Goal: Information Seeking & Learning: Find contact information

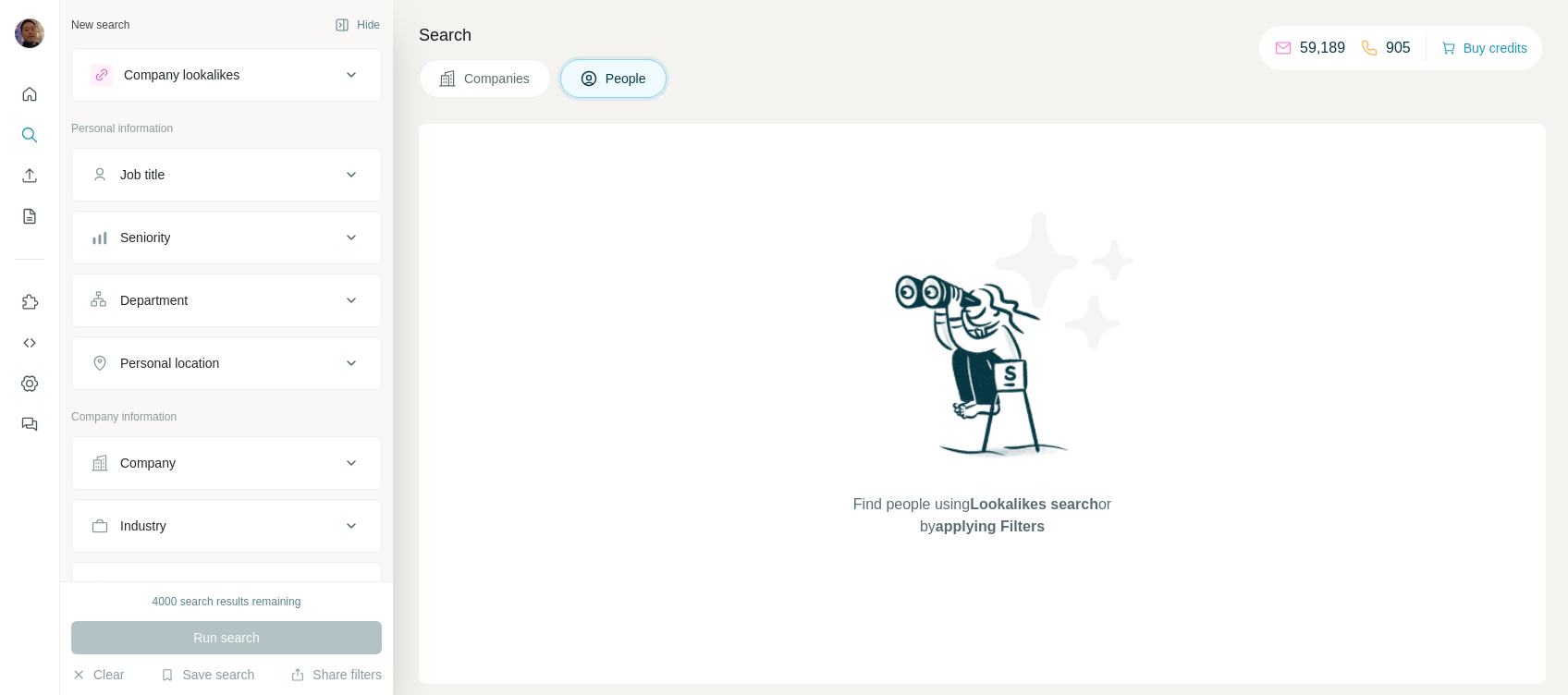
click at [234, 451] on button "Company" at bounding box center [226, 462] width 308 height 44
click at [211, 542] on input "text" at bounding box center [227, 544] width 272 height 34
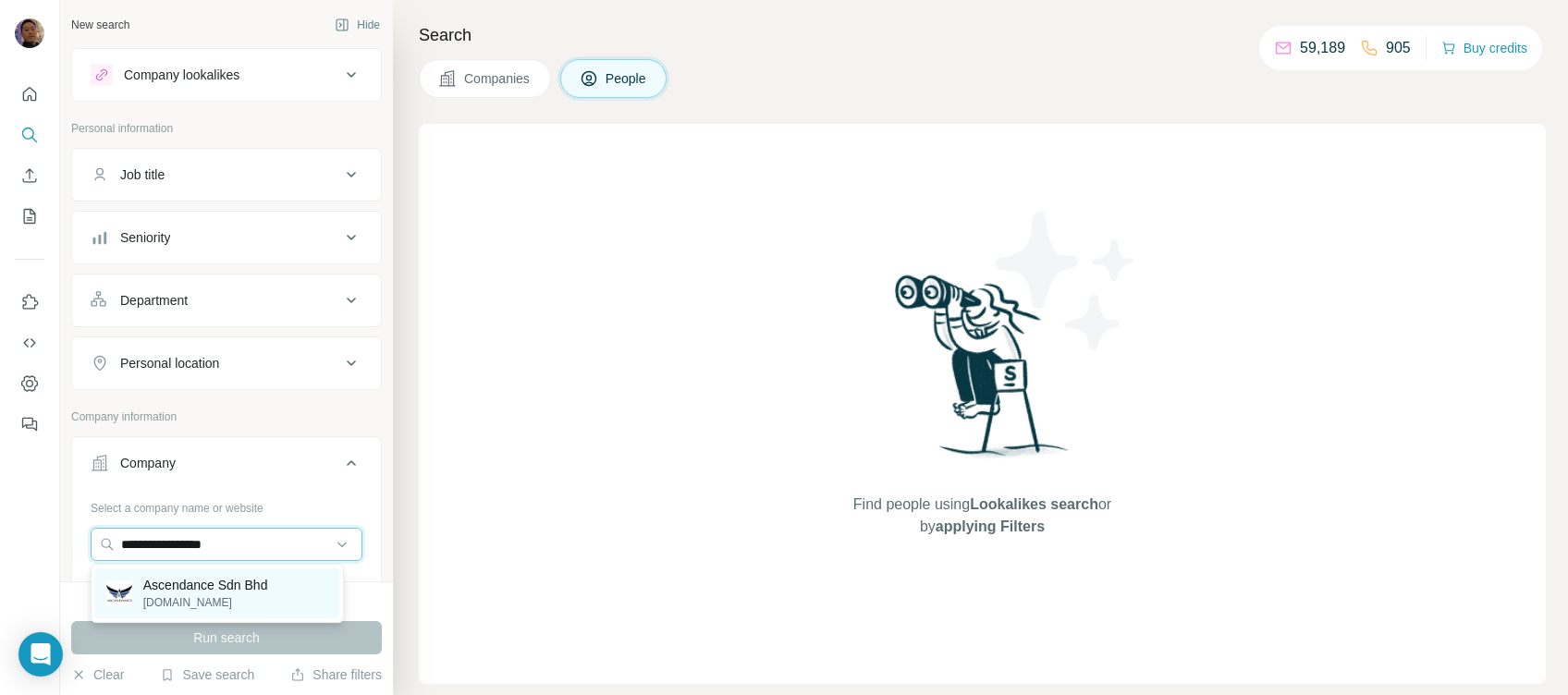
type input "**********"
click at [246, 582] on p "Ascendance Sdn Bhd" at bounding box center [205, 584] width 125 height 19
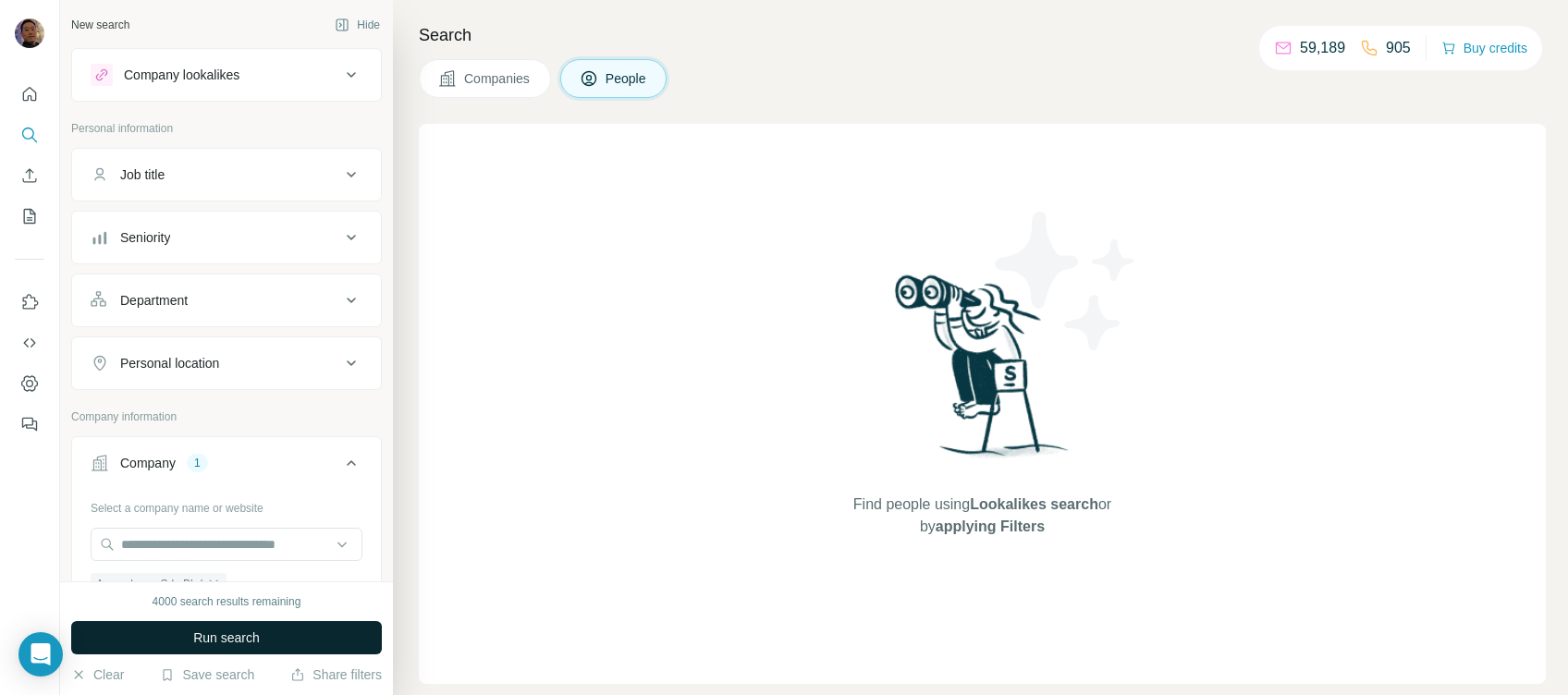
click at [317, 636] on button "Run search" at bounding box center [226, 638] width 310 height 34
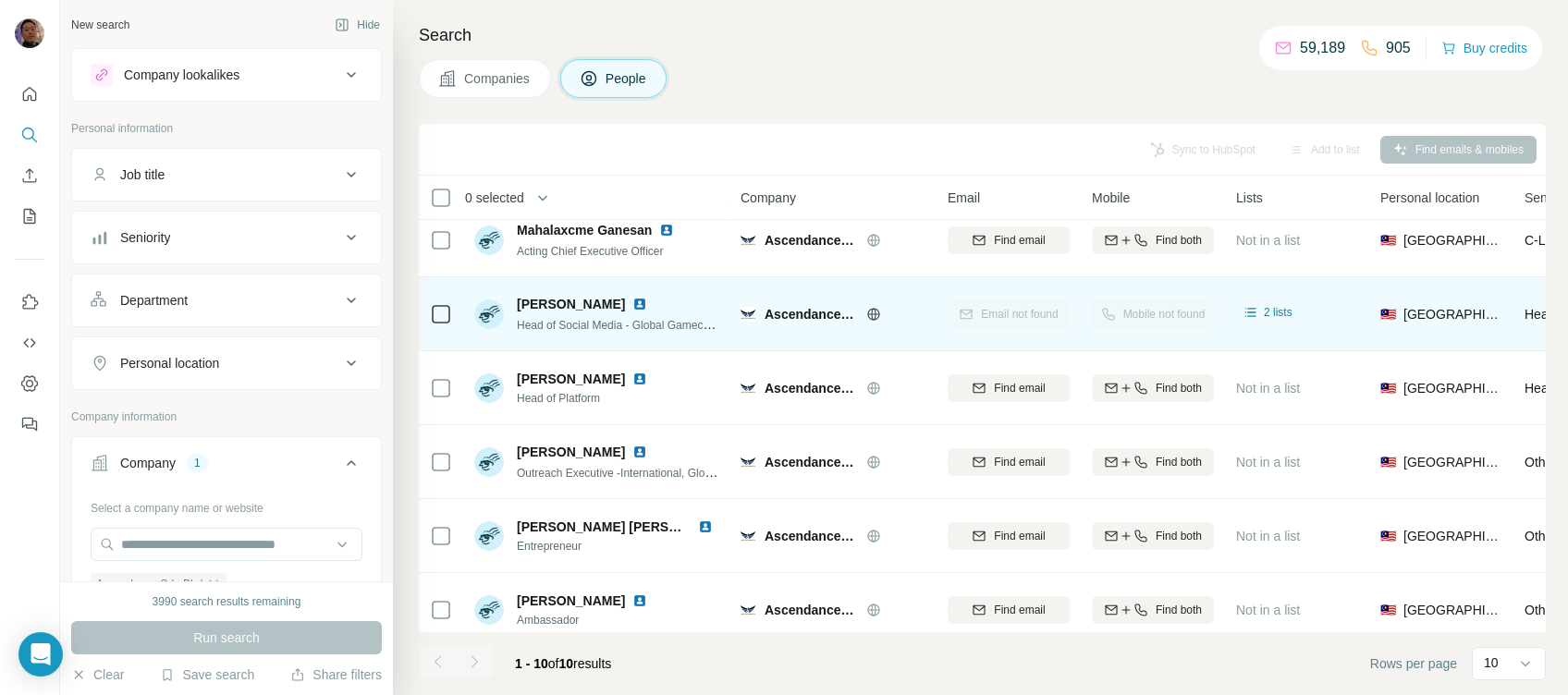
scroll to position [123, 0]
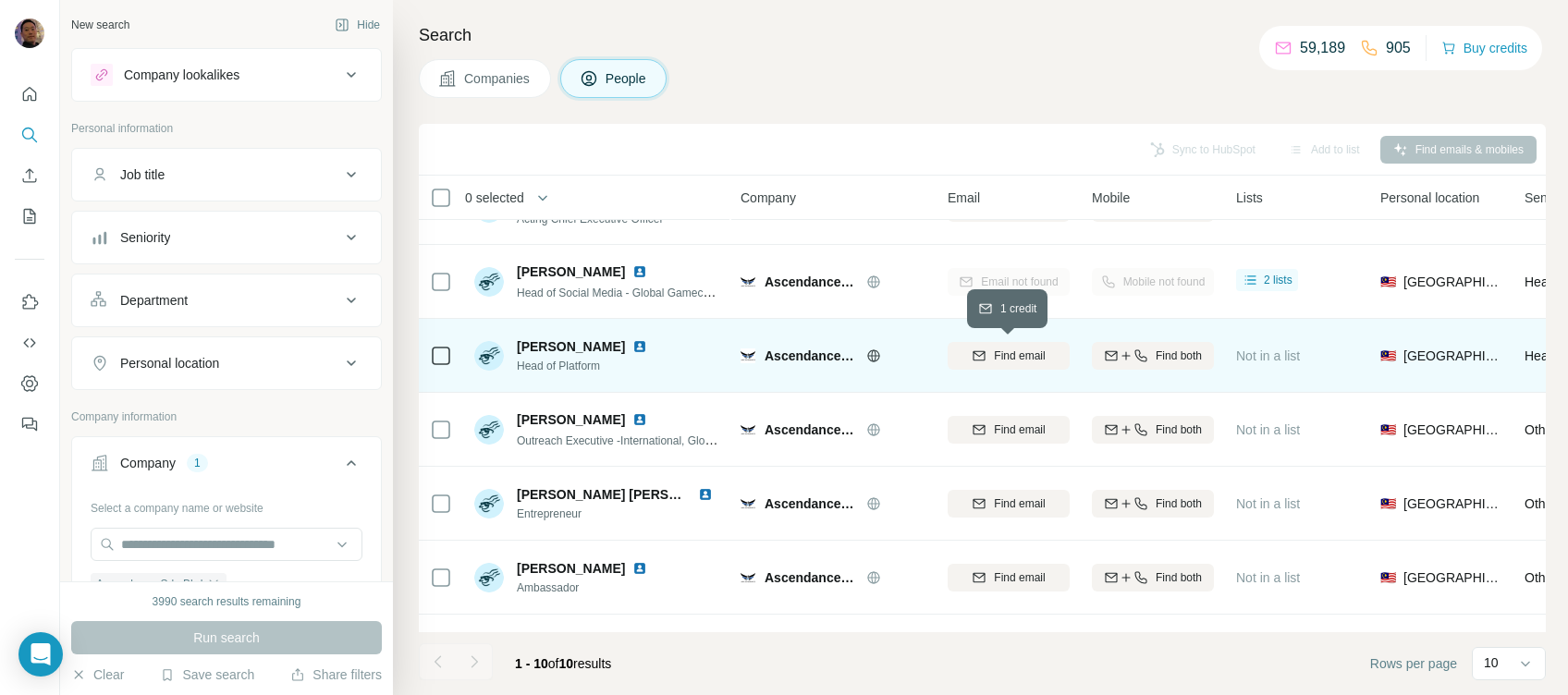
click at [1013, 351] on span "Find email" at bounding box center [1019, 356] width 51 height 17
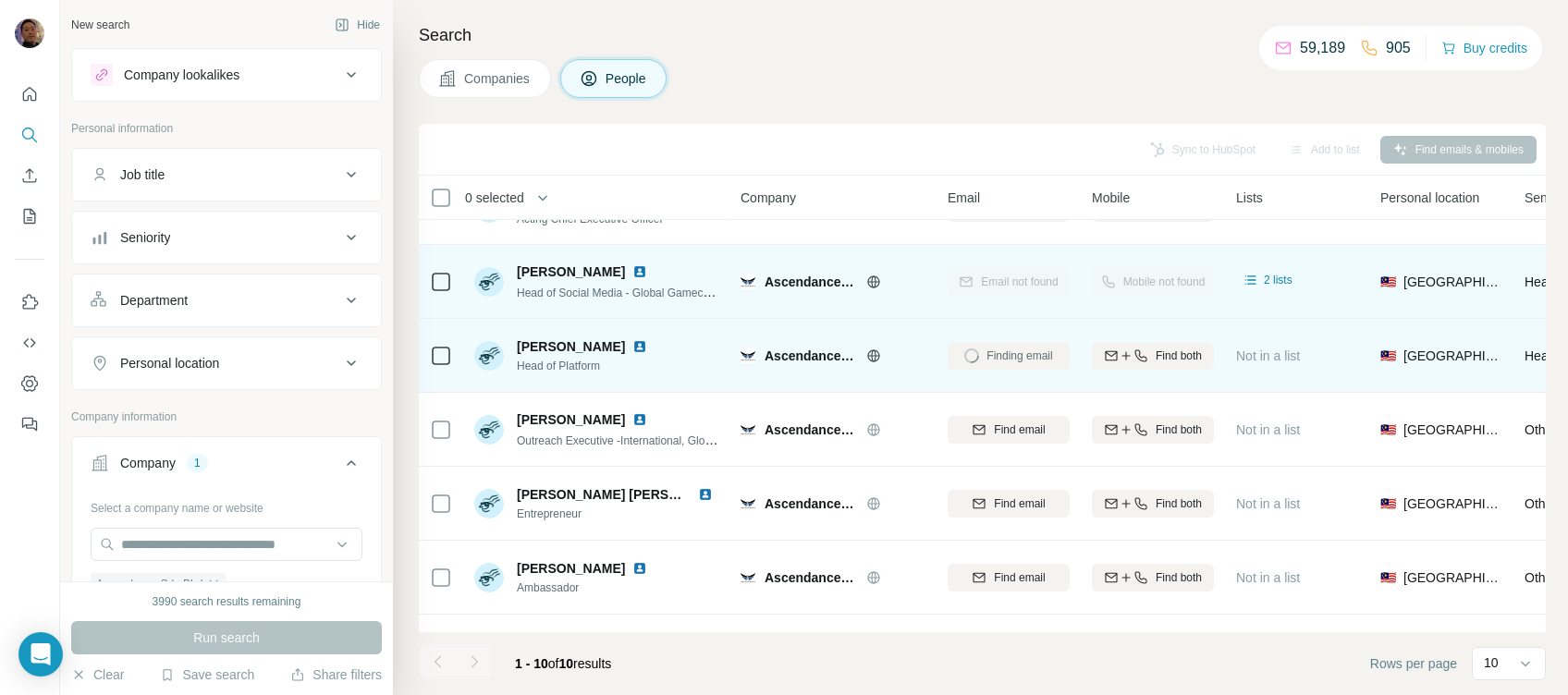
scroll to position [0, 0]
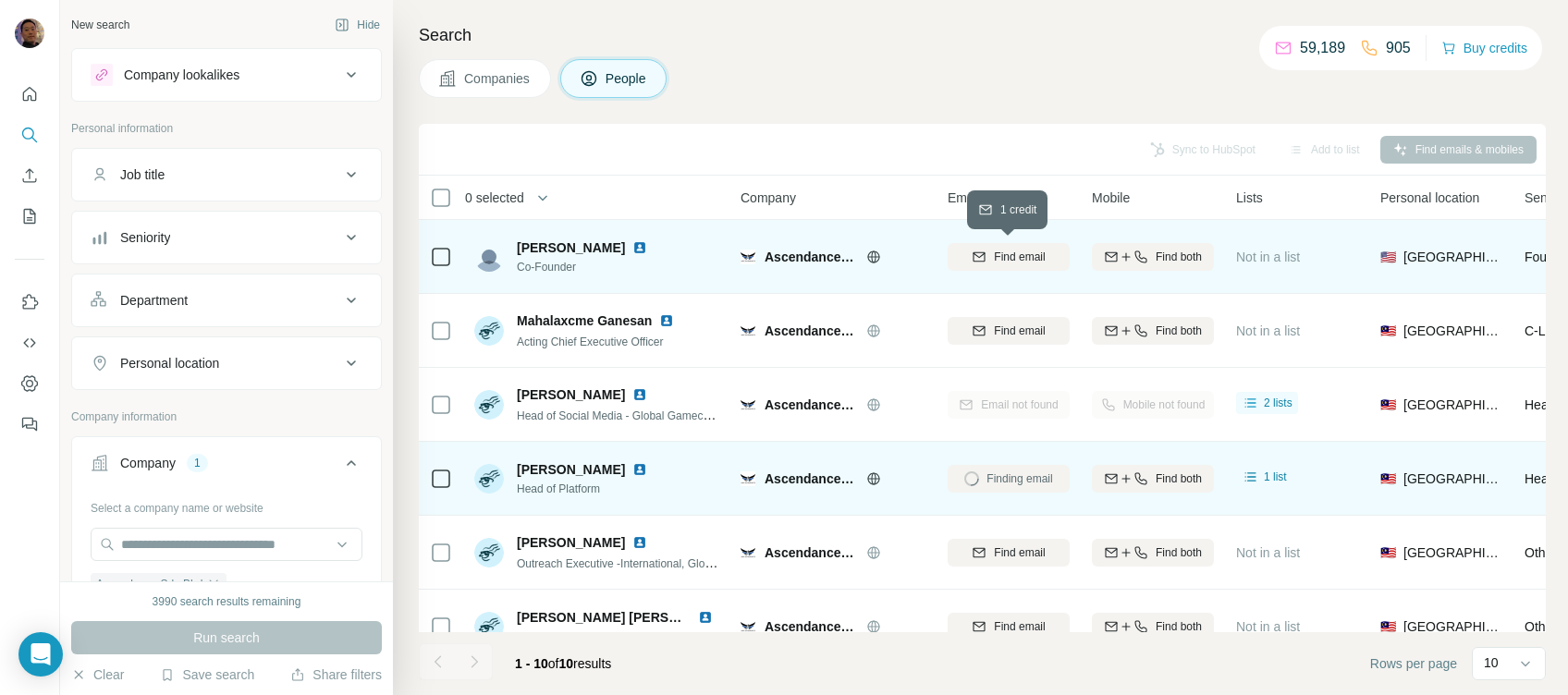
drag, startPoint x: 1028, startPoint y: 259, endPoint x: 1016, endPoint y: 264, distance: 13.0
click at [1028, 259] on span "Find email" at bounding box center [1019, 257] width 51 height 17
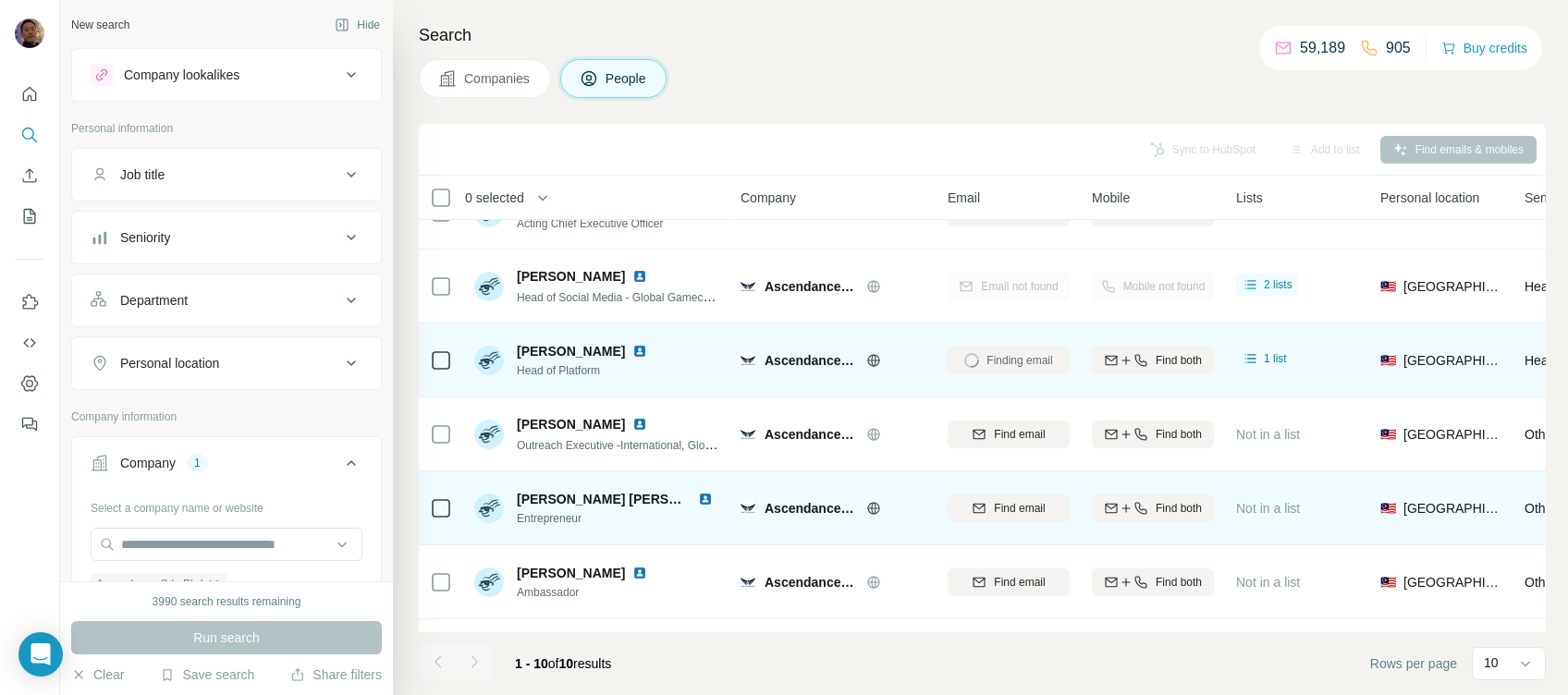
scroll to position [245, 0]
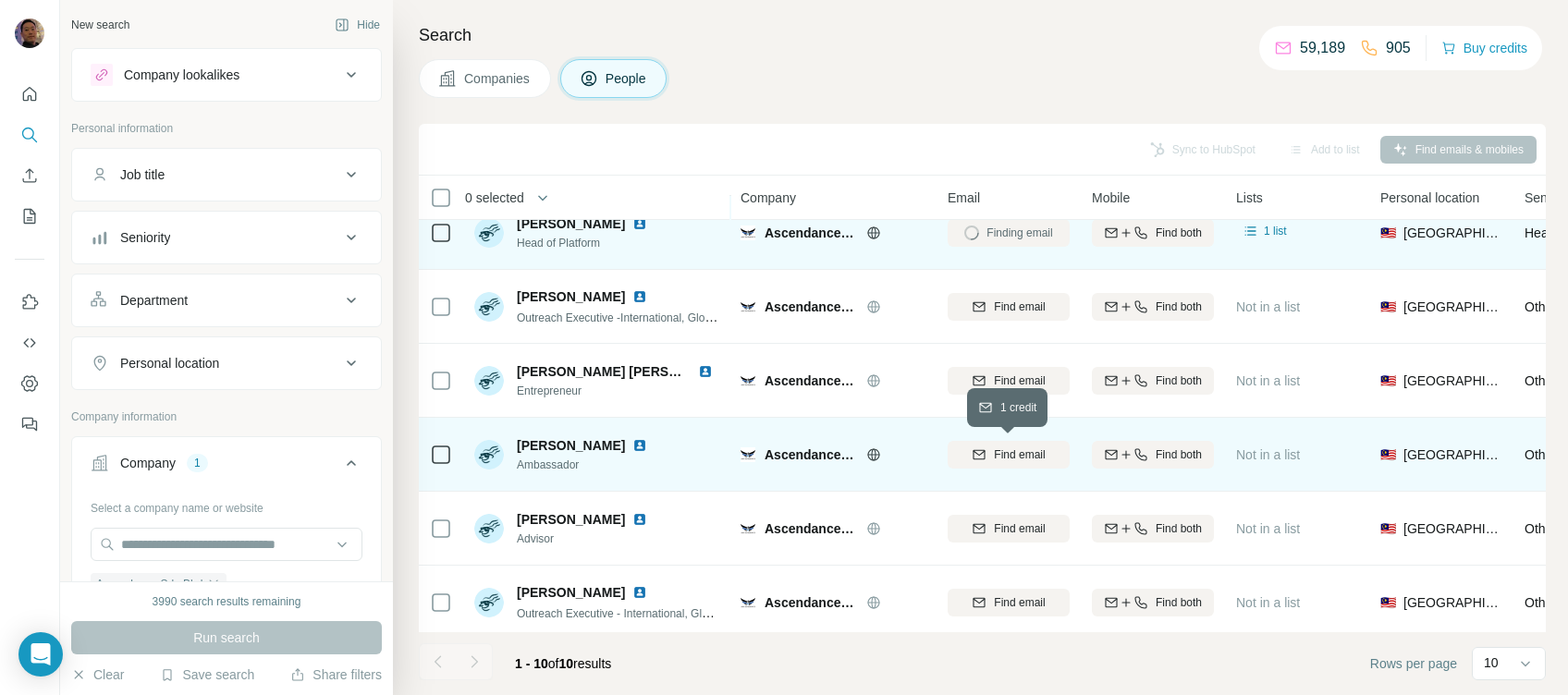
click at [1017, 458] on span "Find email" at bounding box center [1019, 454] width 51 height 17
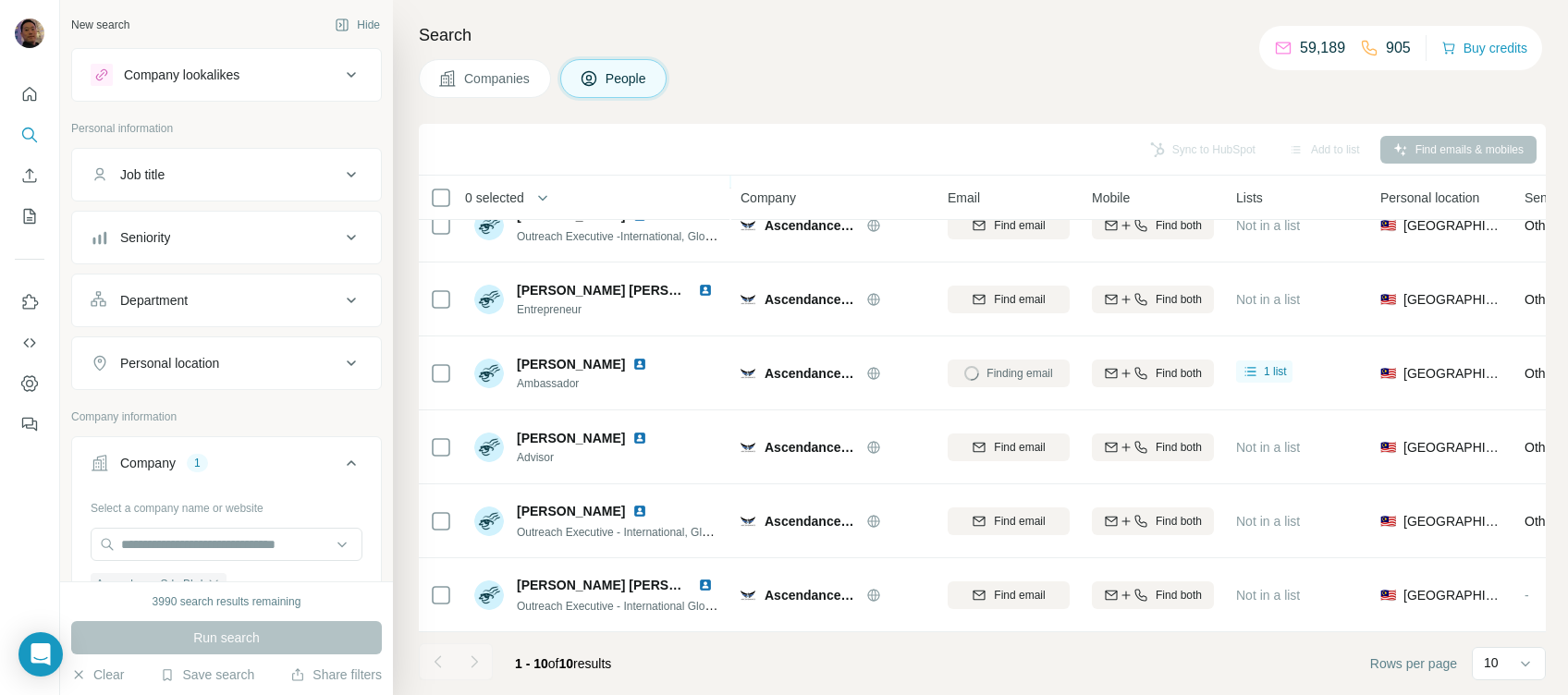
click at [282, 298] on div "Department" at bounding box center [216, 301] width 249 height 19
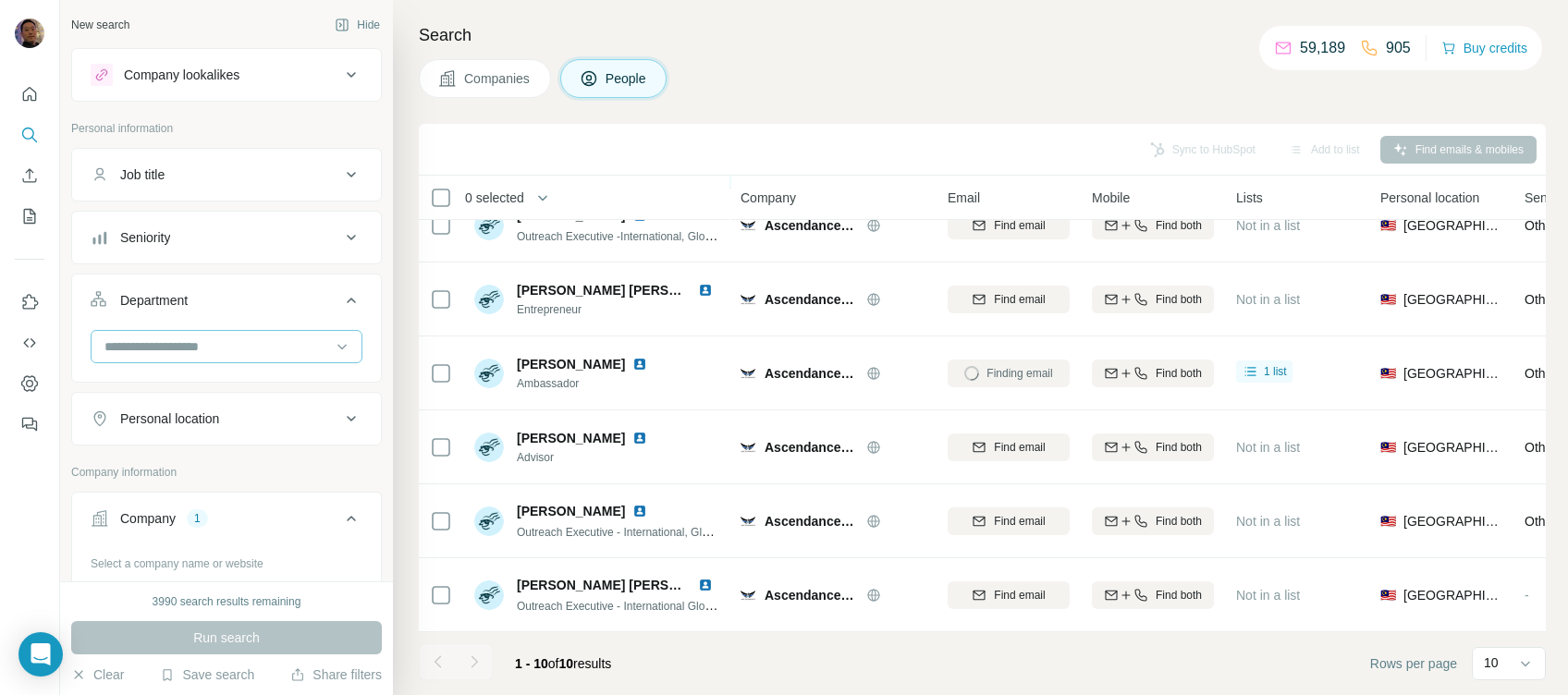
click at [253, 354] on input at bounding box center [217, 347] width 229 height 21
type input "*"
type input "**"
click at [233, 395] on p "PR and Communications" at bounding box center [177, 387] width 143 height 19
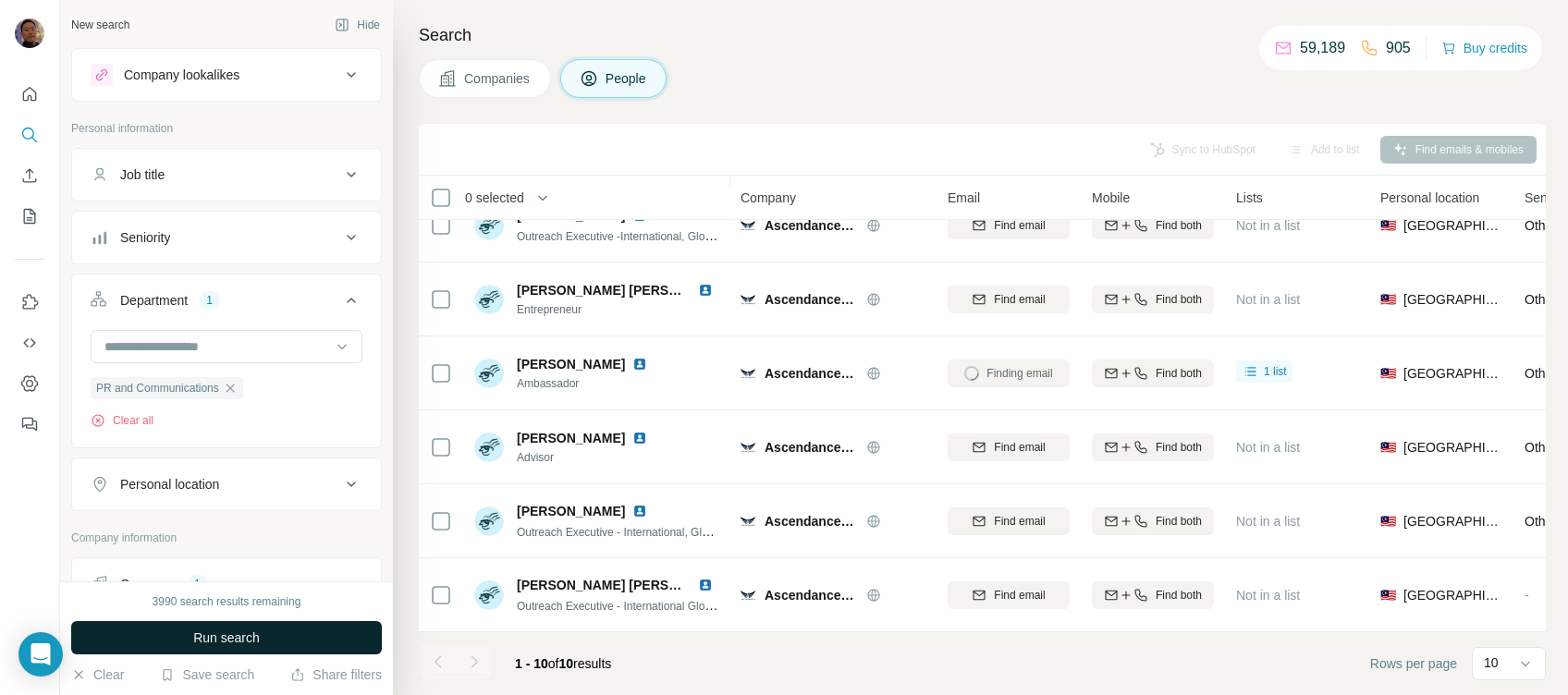
click at [288, 637] on button "Run search" at bounding box center [226, 638] width 310 height 34
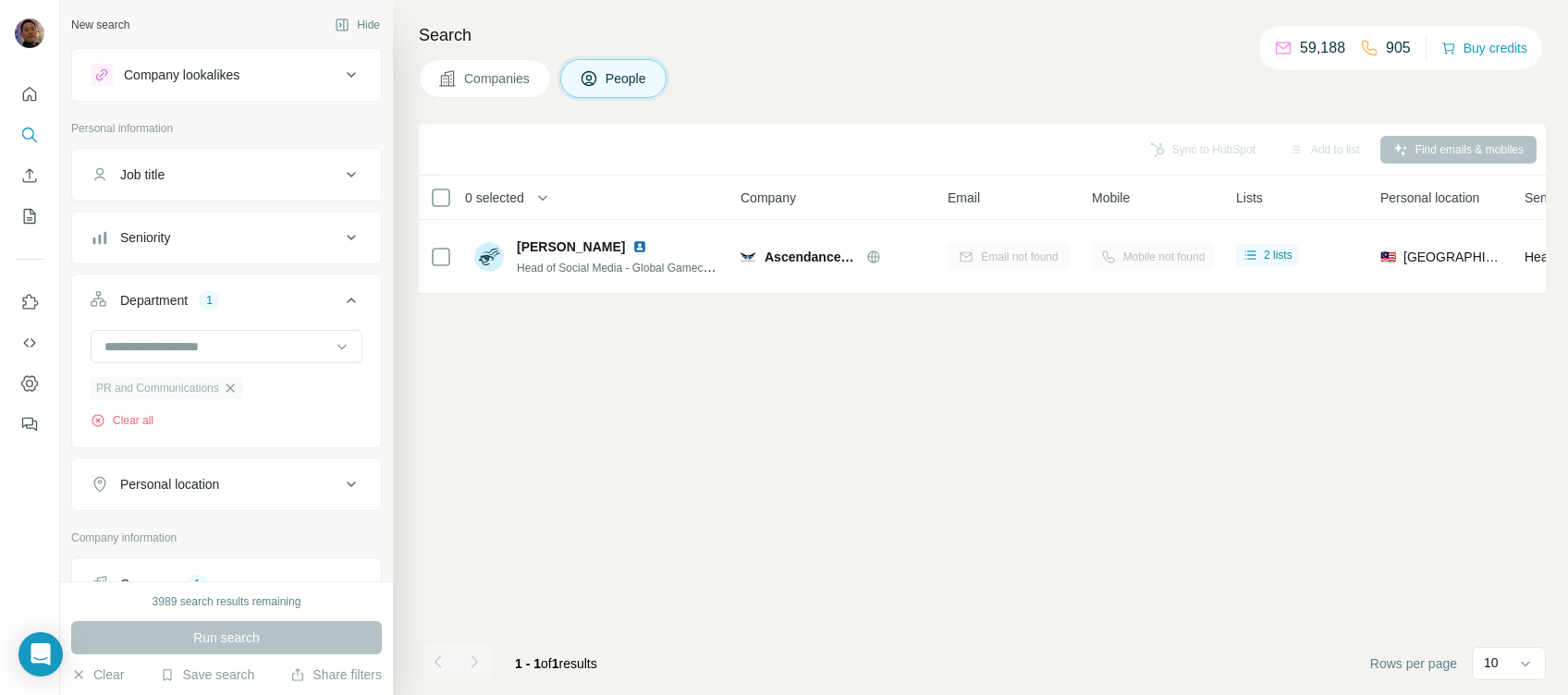
click at [231, 390] on icon "button" at bounding box center [231, 388] width 15 height 15
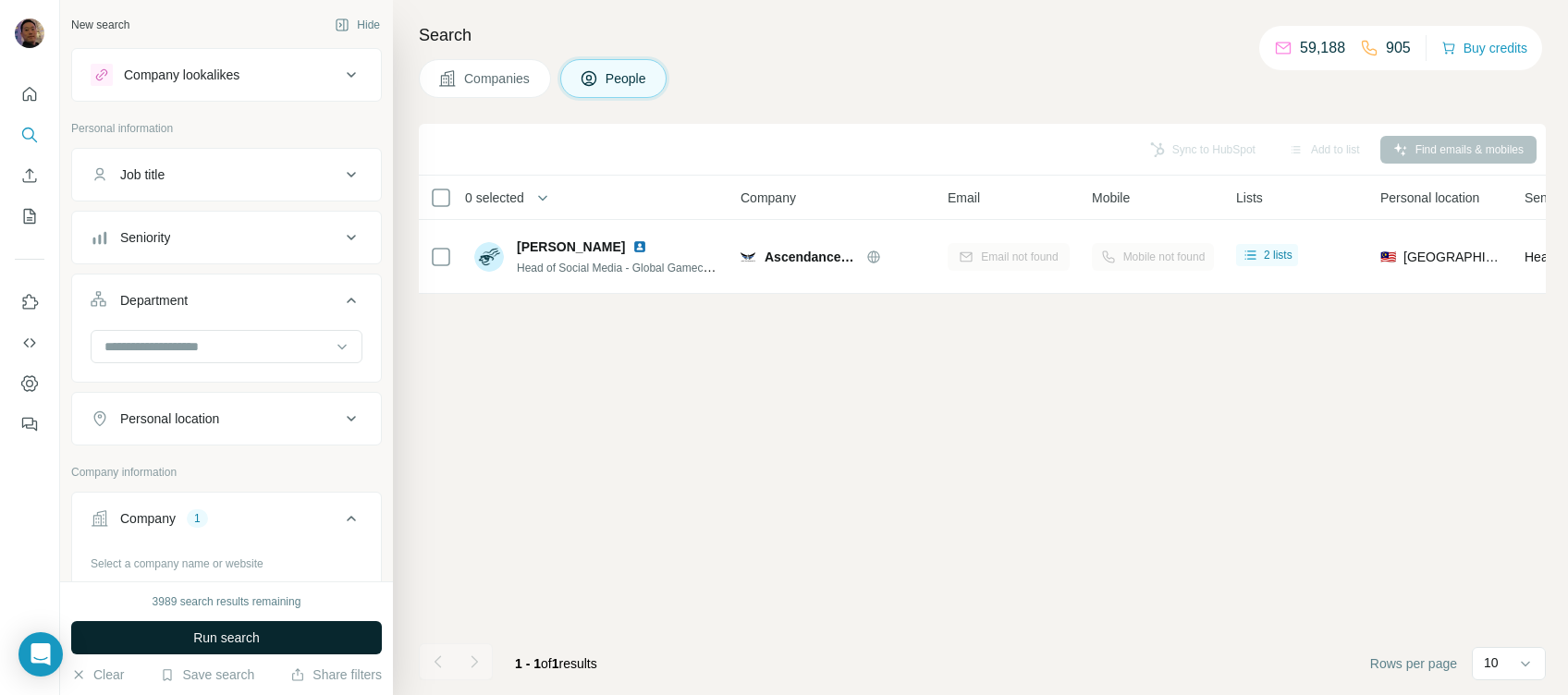
click at [249, 635] on span "Run search" at bounding box center [226, 638] width 67 height 19
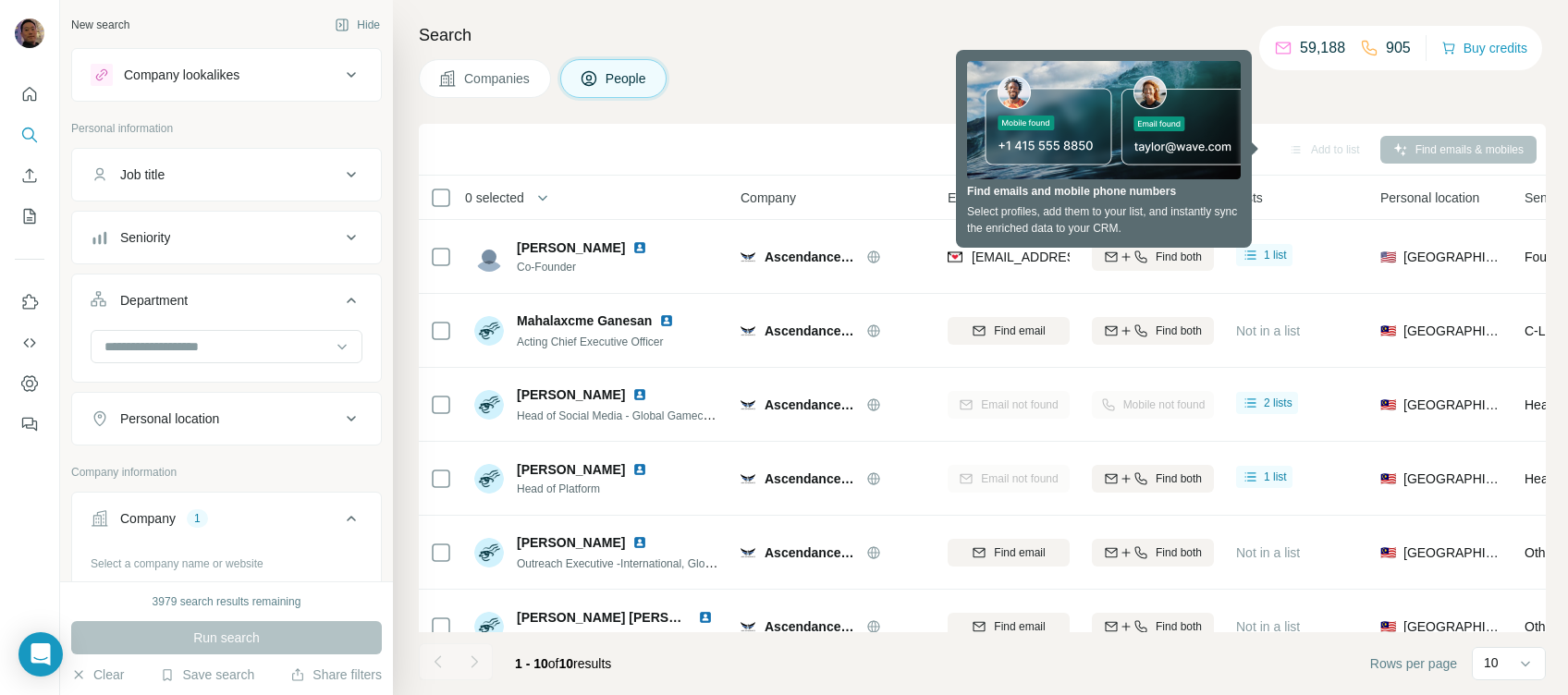
click at [821, 68] on div "Companies People" at bounding box center [982, 78] width 1127 height 38
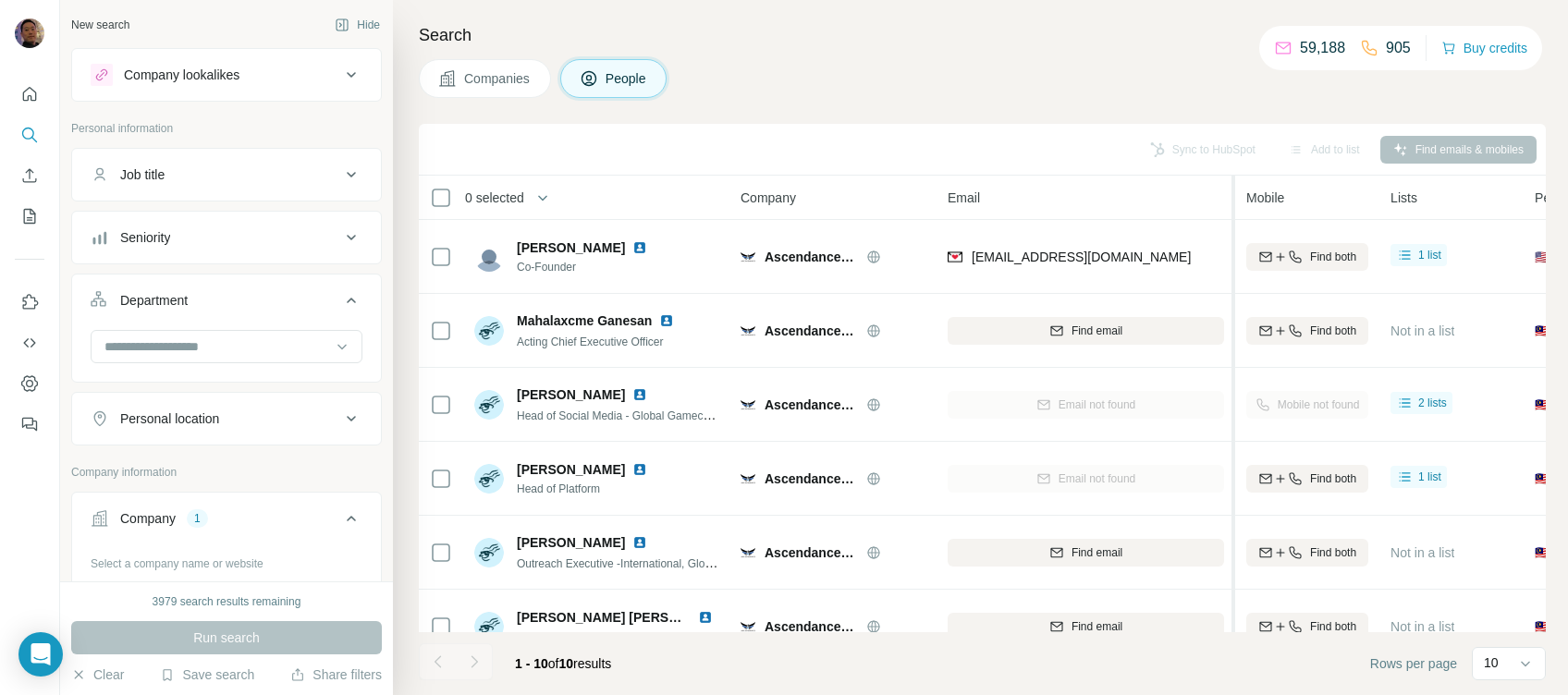
drag, startPoint x: 1079, startPoint y: 192, endPoint x: 1235, endPoint y: 192, distance: 156.0
click at [0, 0] on tr "0 selected People Company Email Mobile Lists Personal location Seniority Depart…" at bounding box center [0, 0] width 0 height 0
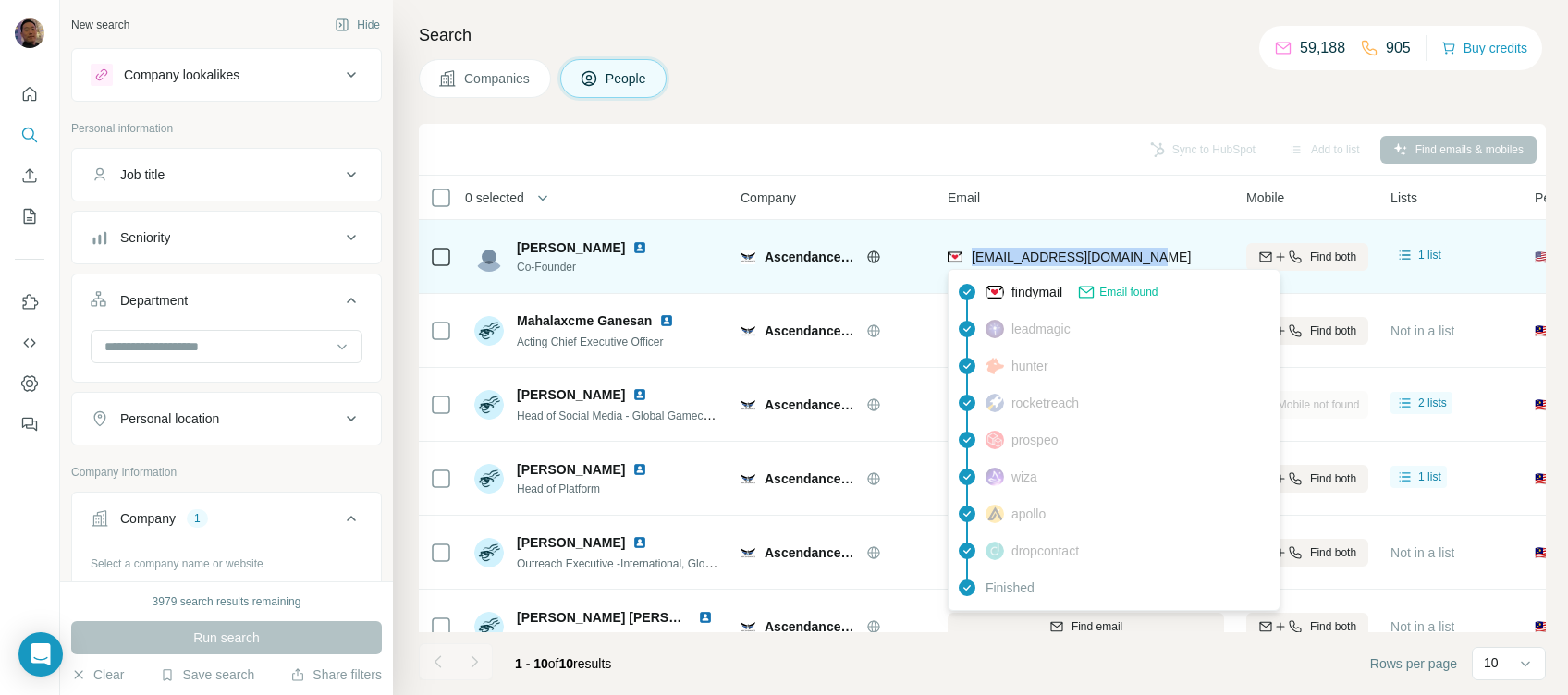
copy span "heerraa@ascendancepro.com"
drag, startPoint x: 1161, startPoint y: 257, endPoint x: 974, endPoint y: 252, distance: 187.1
click at [974, 252] on div "heerraa@ascendancepro.com" at bounding box center [1085, 257] width 276 height 51
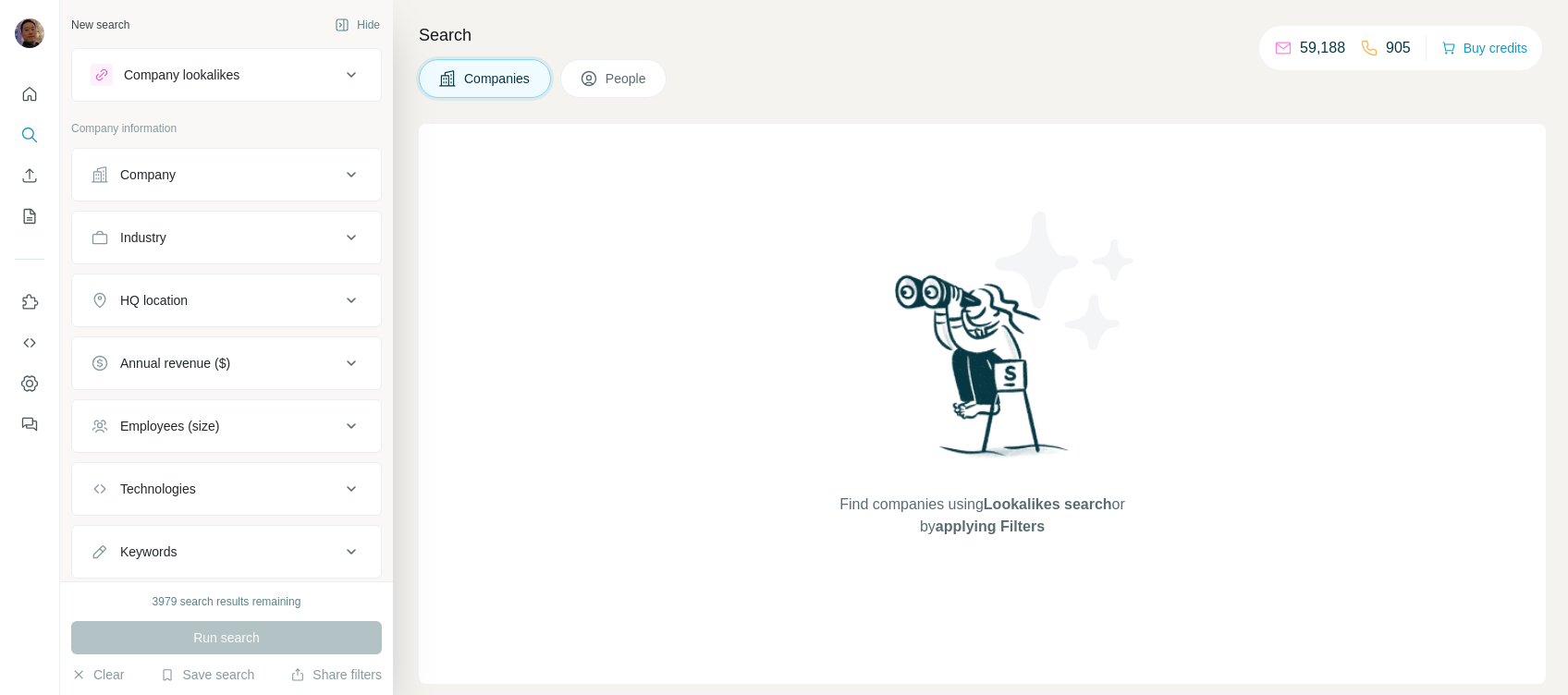
click at [604, 79] on button "People" at bounding box center [614, 78] width 107 height 38
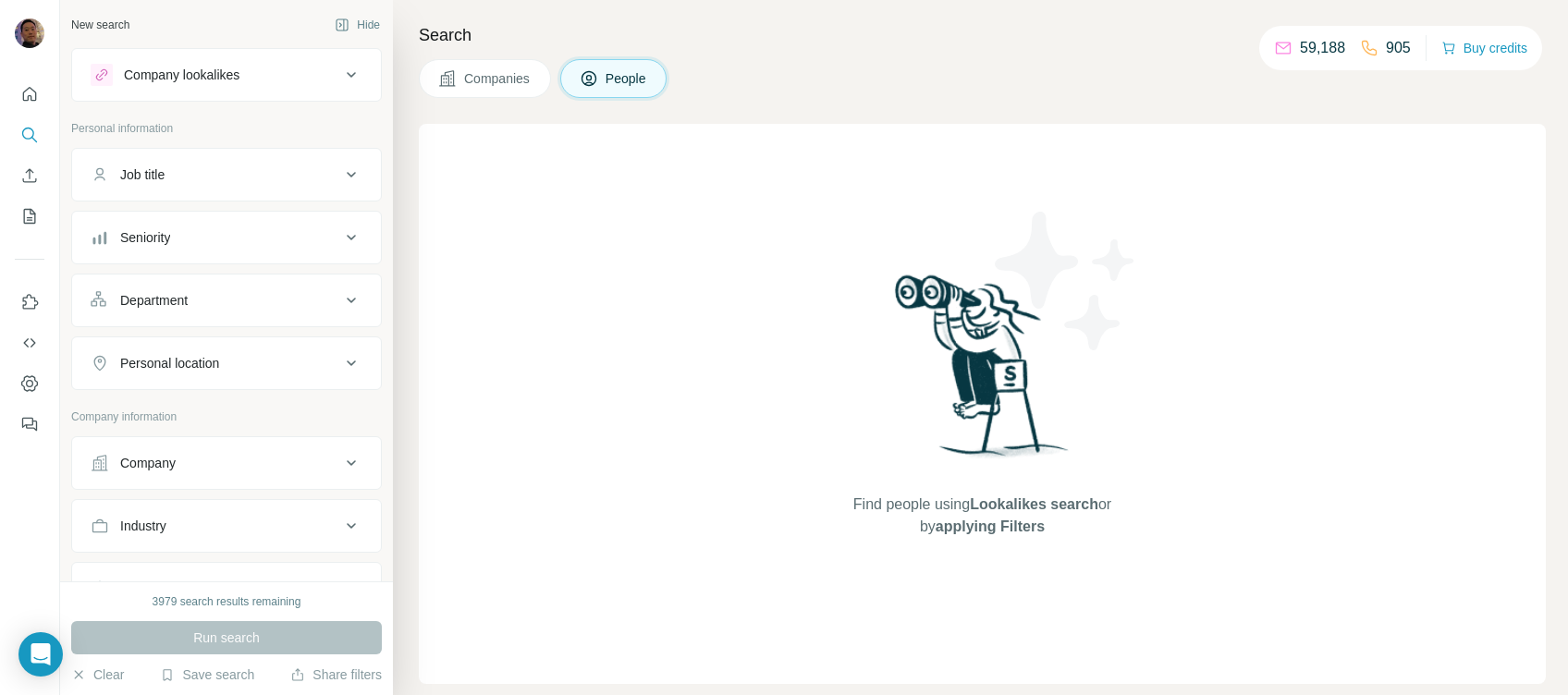
click at [212, 467] on div "Company" at bounding box center [216, 463] width 249 height 19
click at [192, 540] on input "text" at bounding box center [227, 544] width 272 height 34
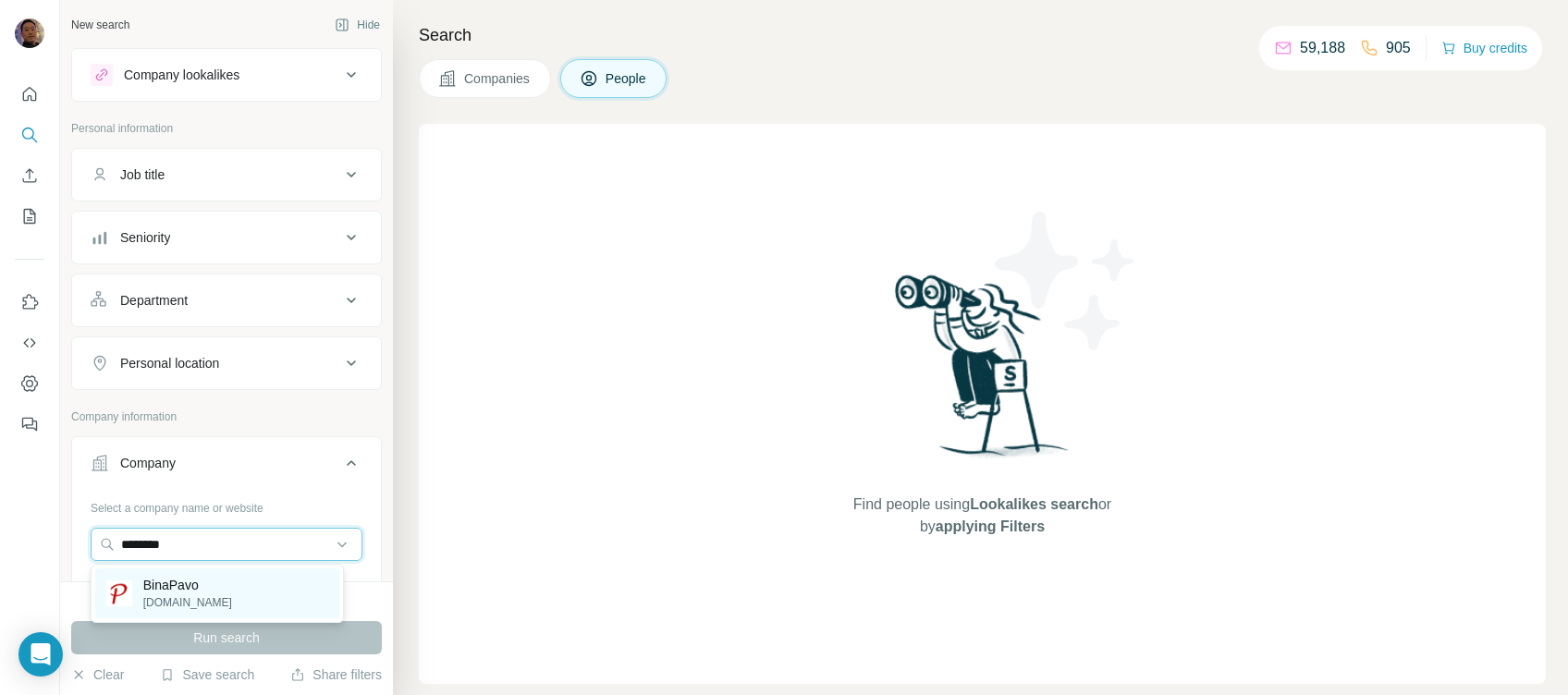
type input "********"
click at [202, 598] on p "[DOMAIN_NAME]" at bounding box center [187, 602] width 89 height 17
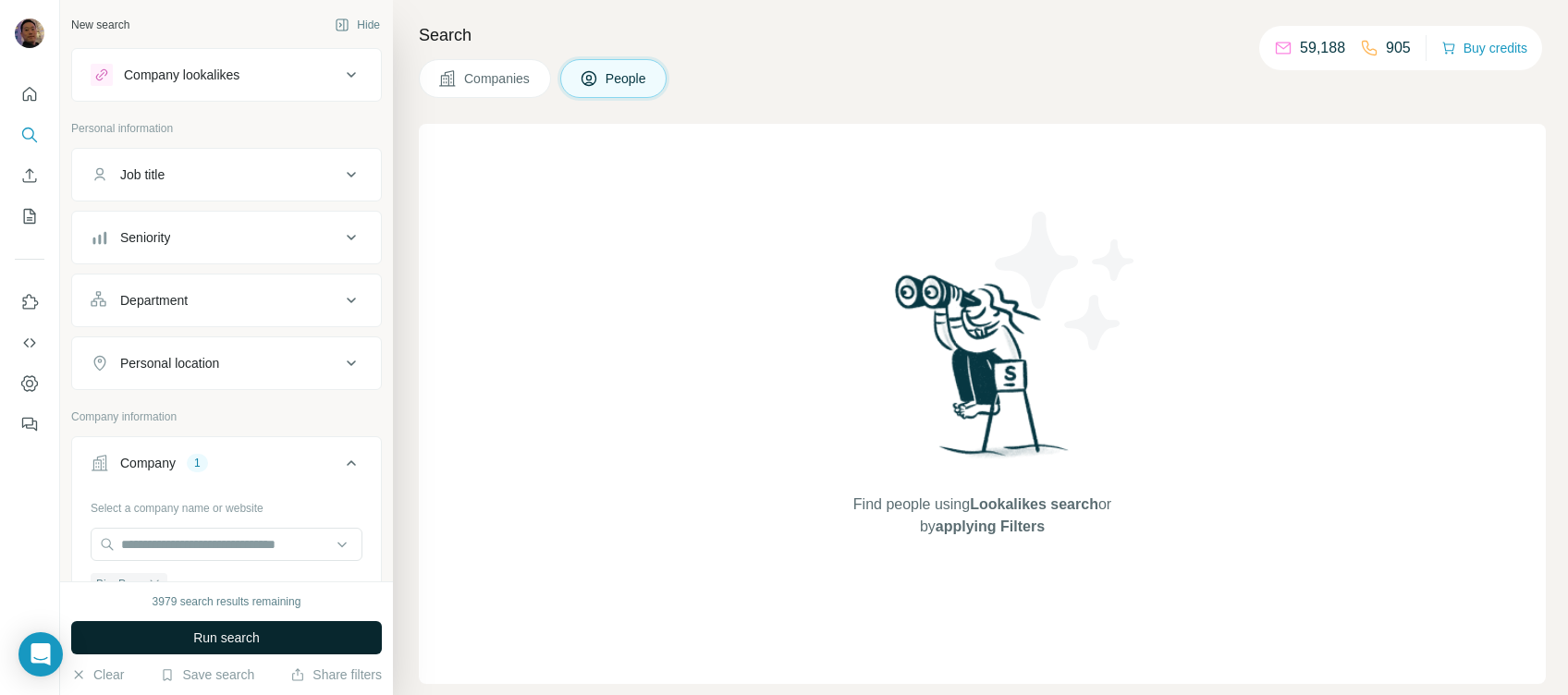
click at [313, 622] on button "Run search" at bounding box center [226, 638] width 310 height 34
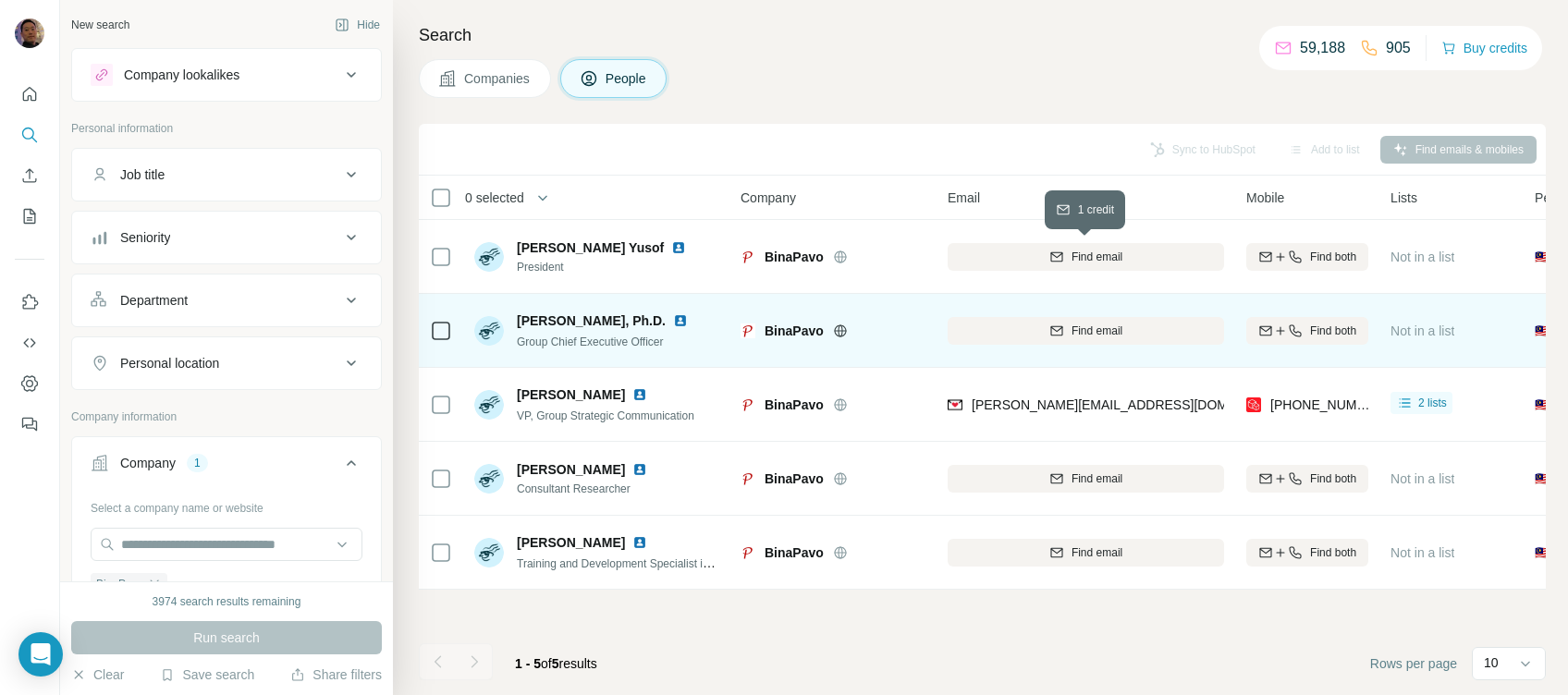
drag, startPoint x: 1150, startPoint y: 257, endPoint x: 1145, endPoint y: 296, distance: 39.3
click at [1150, 261] on div "Find email" at bounding box center [1085, 257] width 276 height 17
click at [1137, 333] on div "Find email" at bounding box center [1085, 331] width 276 height 17
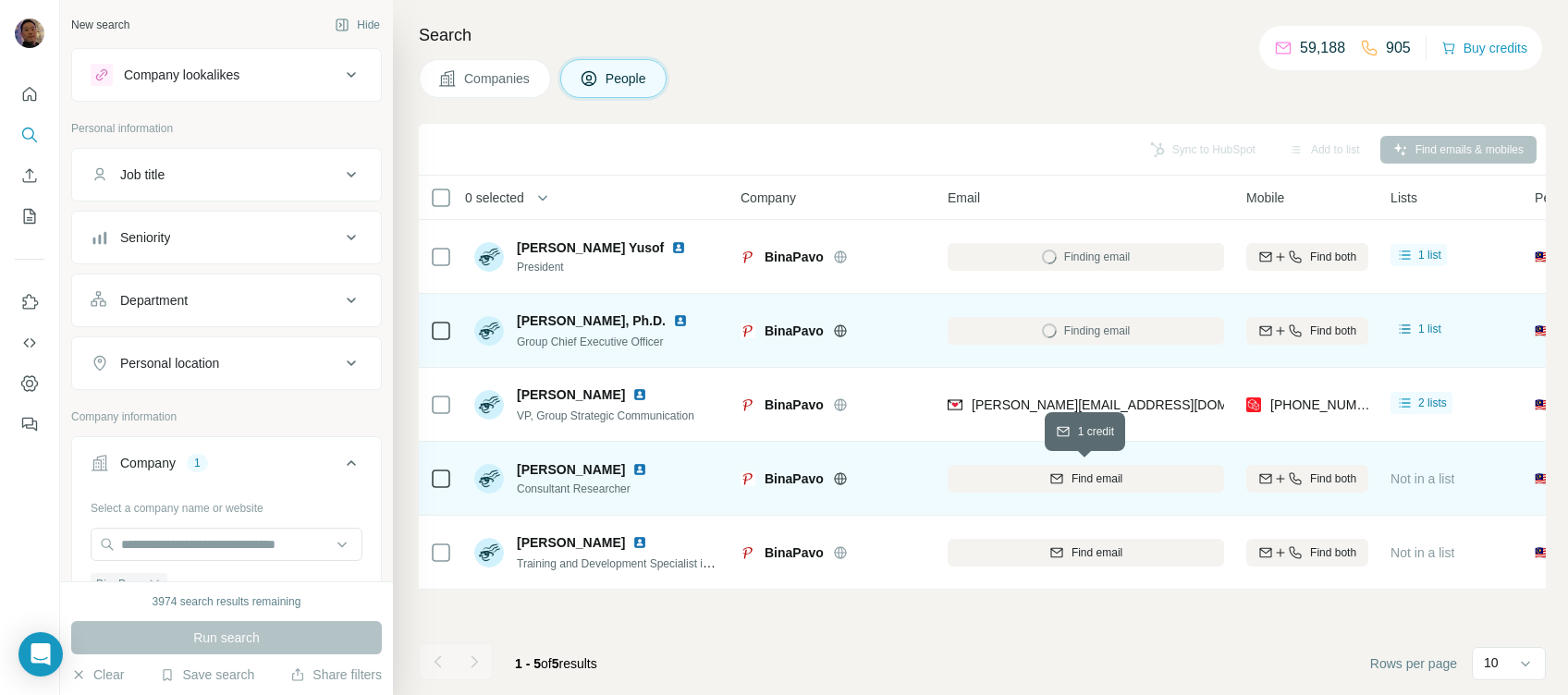
click at [1139, 476] on div "Find email" at bounding box center [1085, 479] width 276 height 17
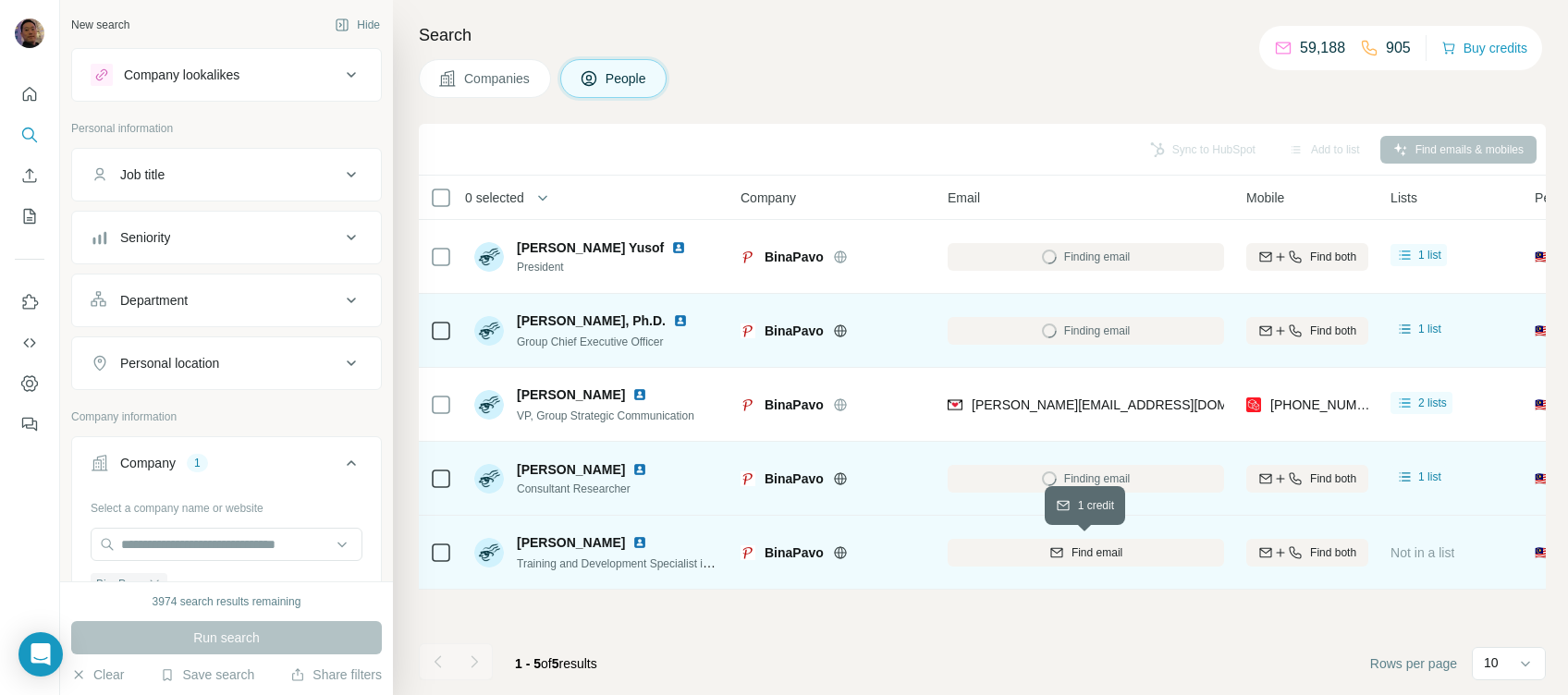
click at [1138, 560] on div "Find email" at bounding box center [1085, 553] width 276 height 17
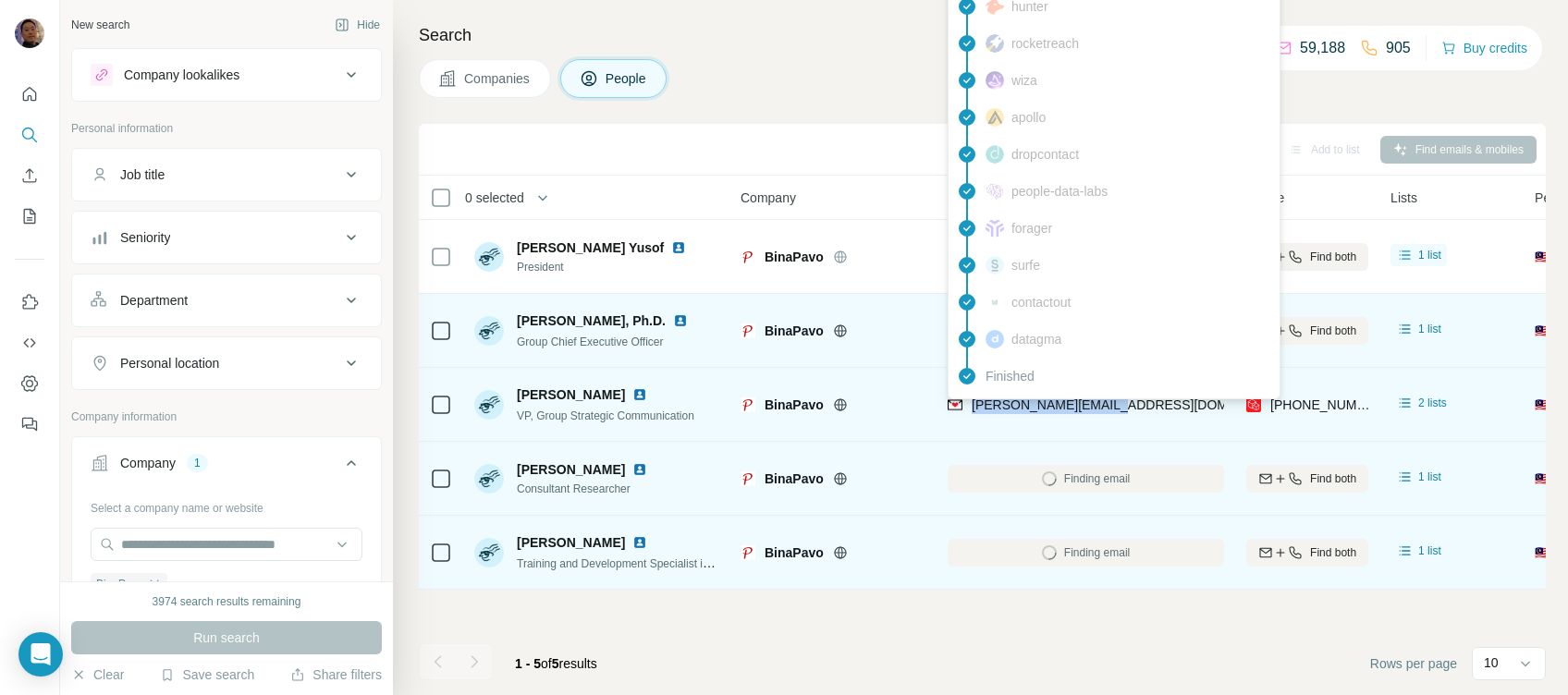
drag, startPoint x: 1116, startPoint y: 403, endPoint x: 972, endPoint y: 402, distance: 144.0
click at [972, 402] on div "[PERSON_NAME][EMAIL_ADDRESS][DOMAIN_NAME]" at bounding box center [1085, 404] width 276 height 51
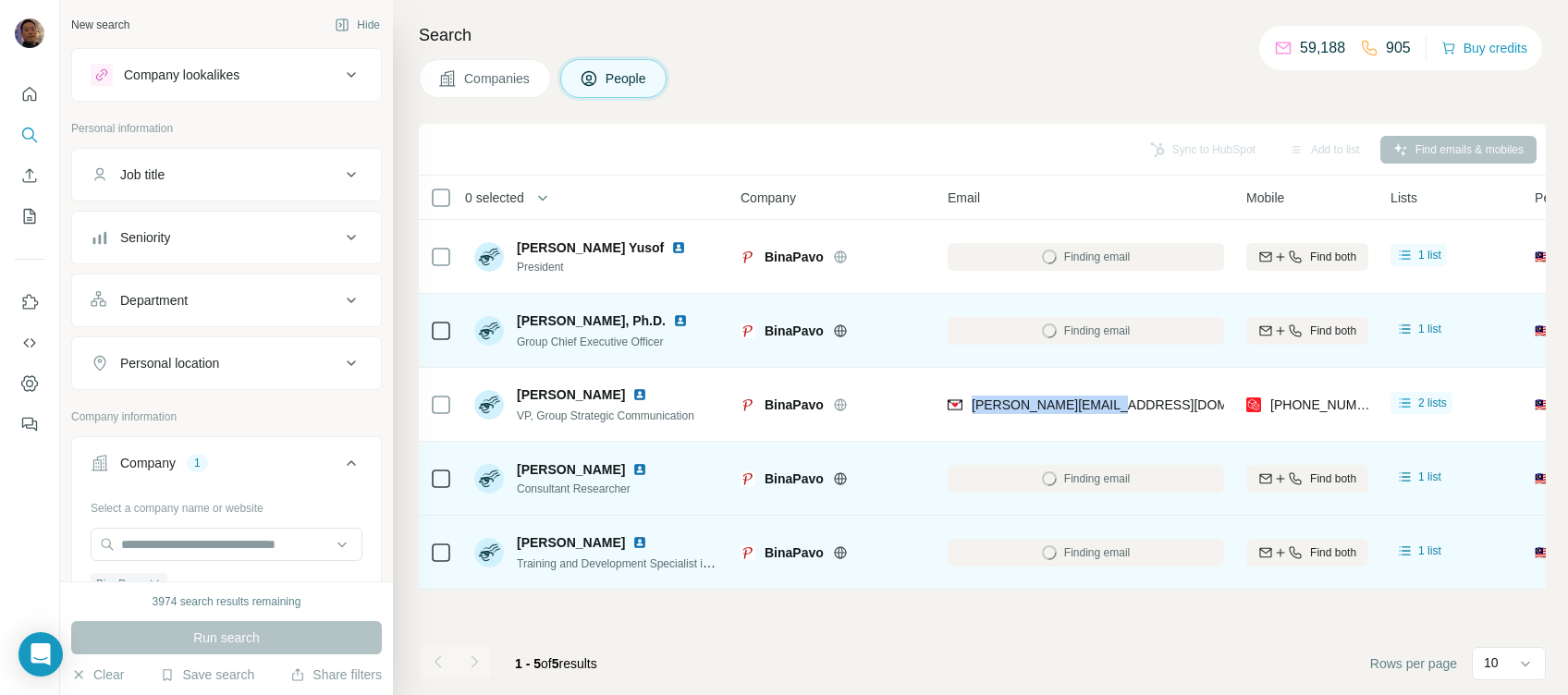
copy span "[PERSON_NAME][EMAIL_ADDRESS][DOMAIN_NAME]"
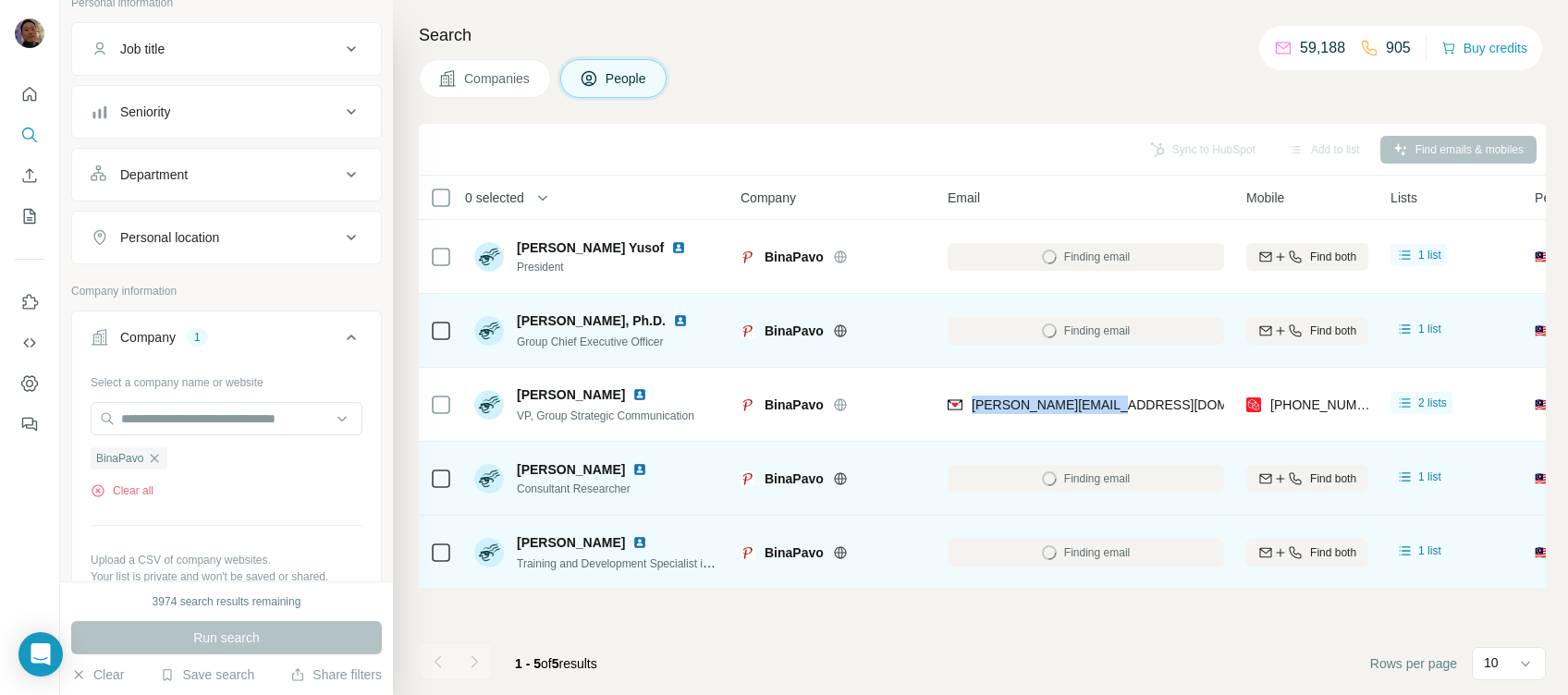
scroll to position [245, 0]
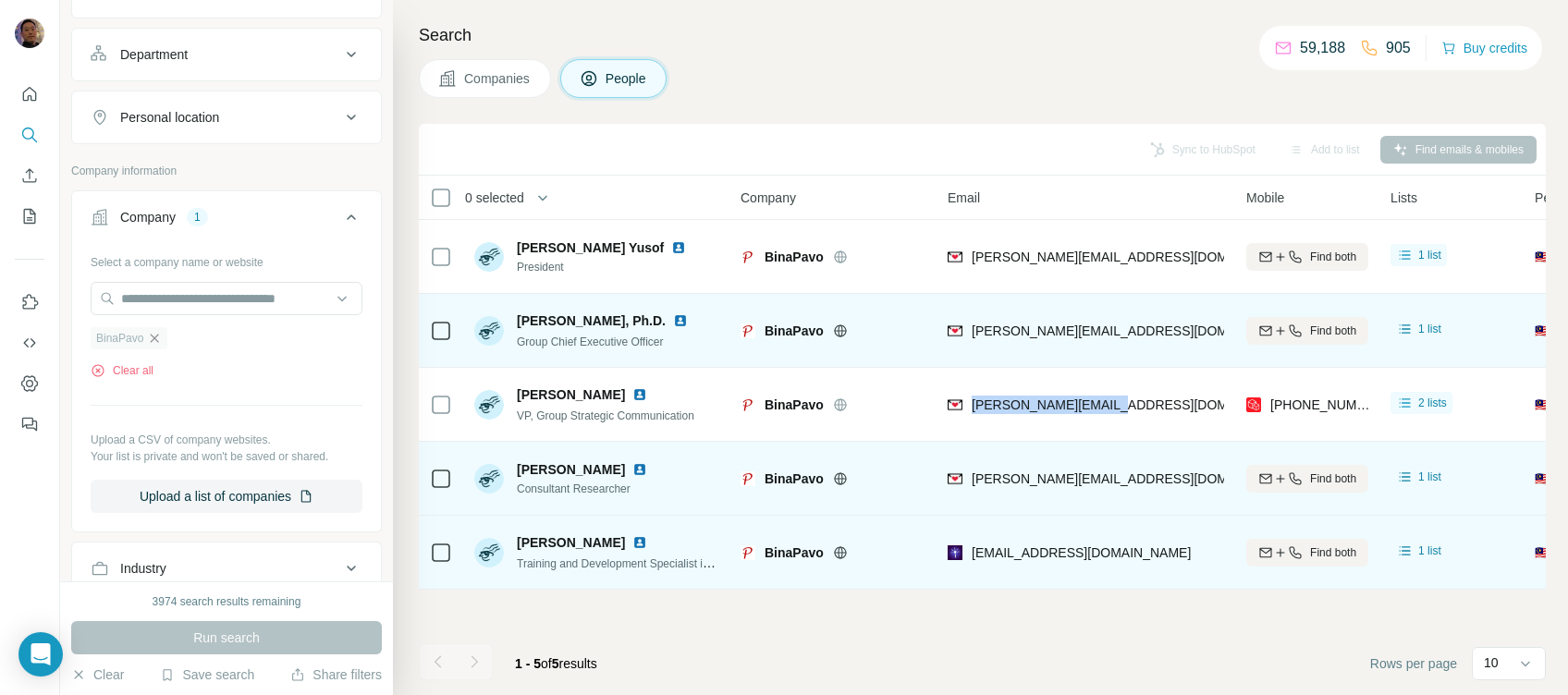
click at [154, 331] on icon "button" at bounding box center [155, 338] width 15 height 15
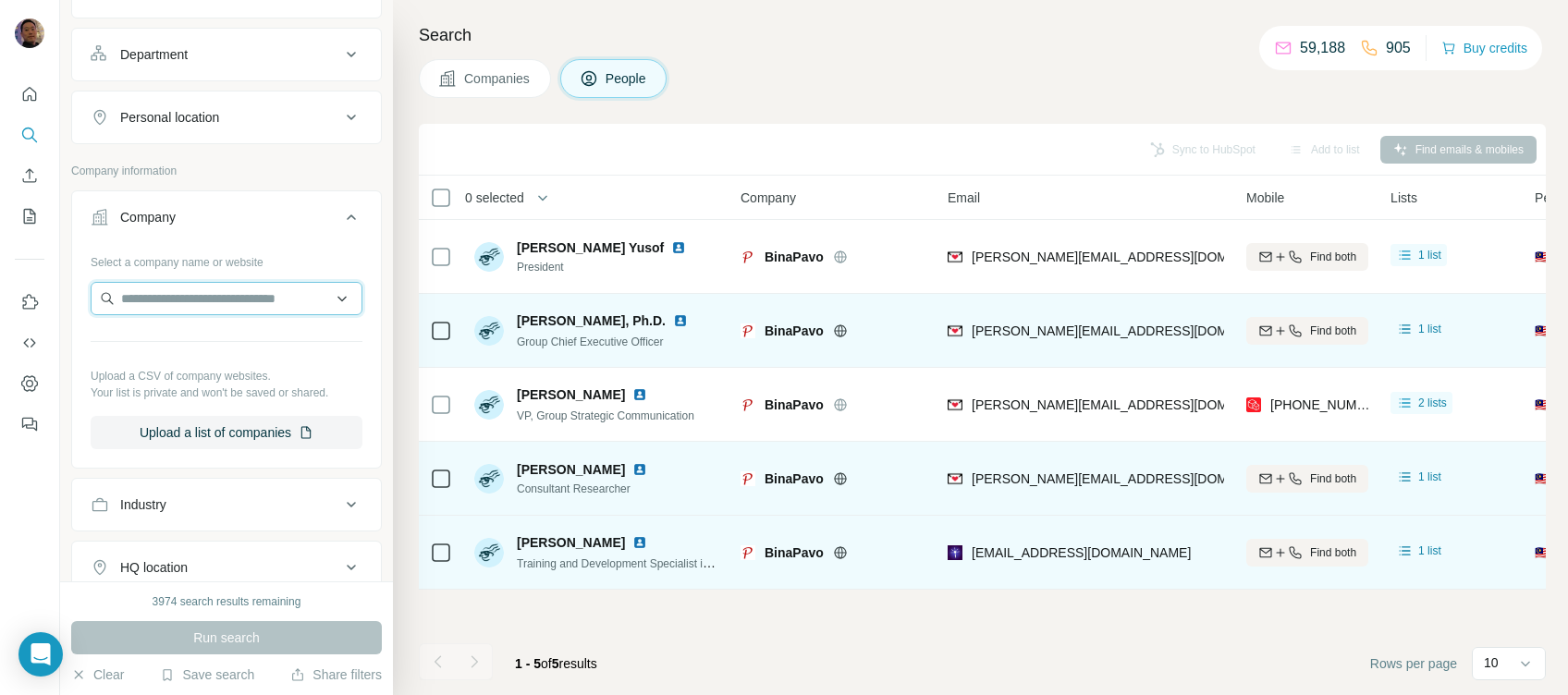
click at [167, 294] on input "text" at bounding box center [227, 299] width 272 height 34
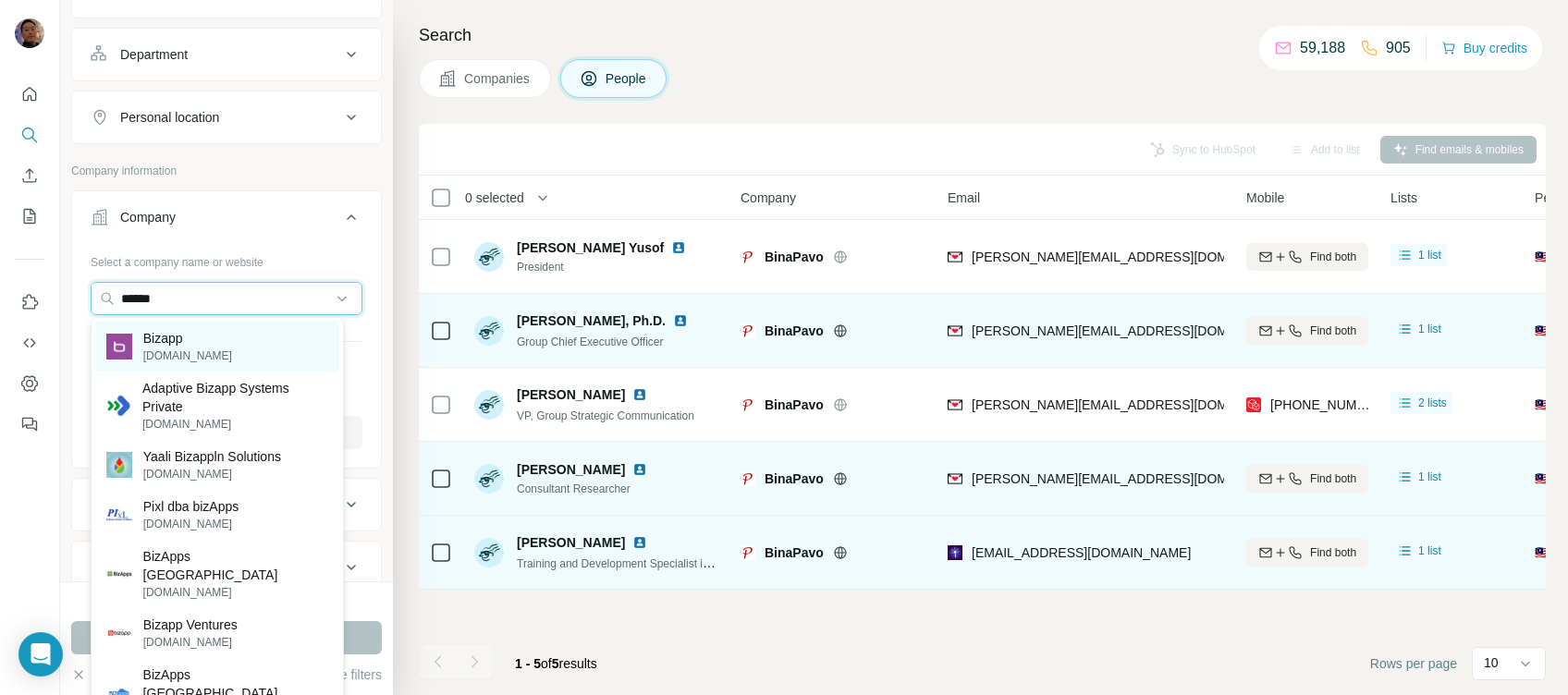
type input "******"
click at [202, 333] on p "Bizapp" at bounding box center [187, 338] width 89 height 19
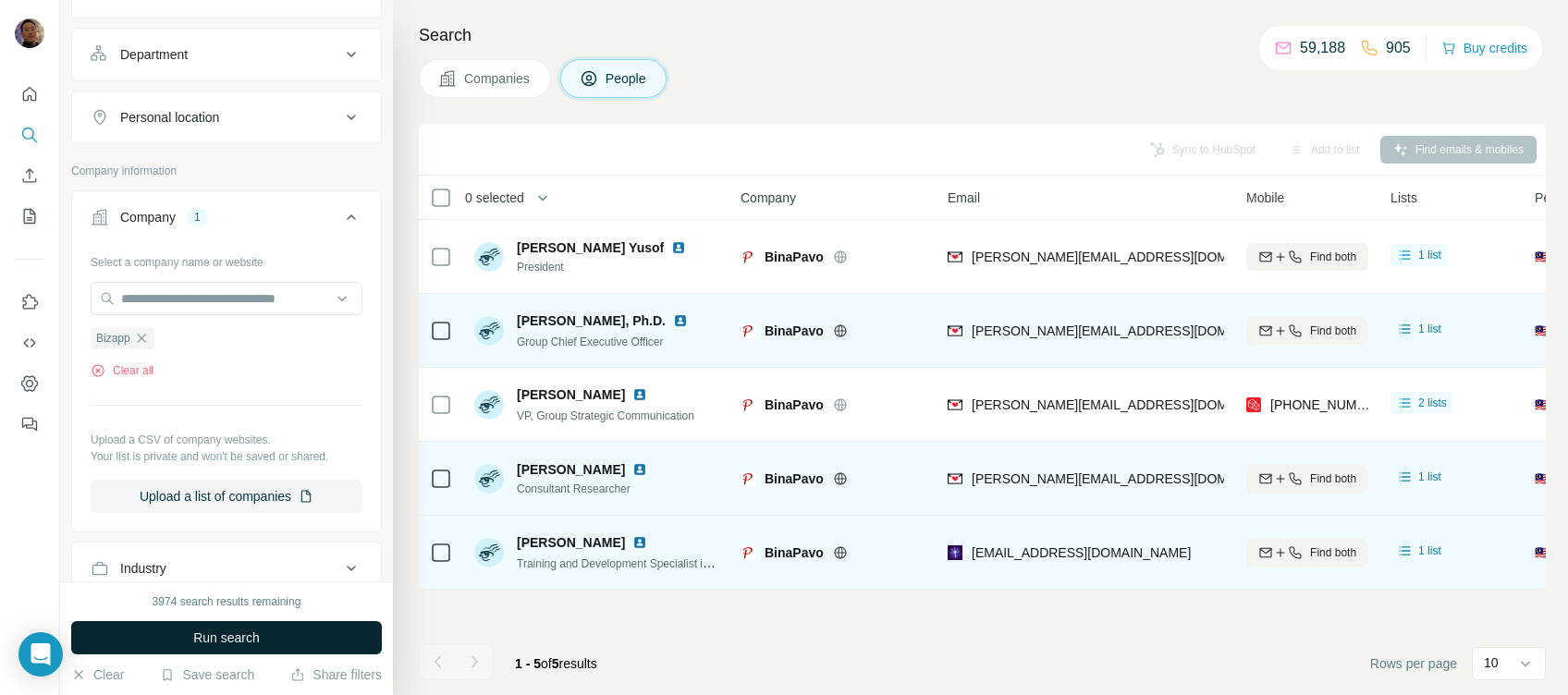
click at [302, 639] on button "Run search" at bounding box center [226, 638] width 310 height 34
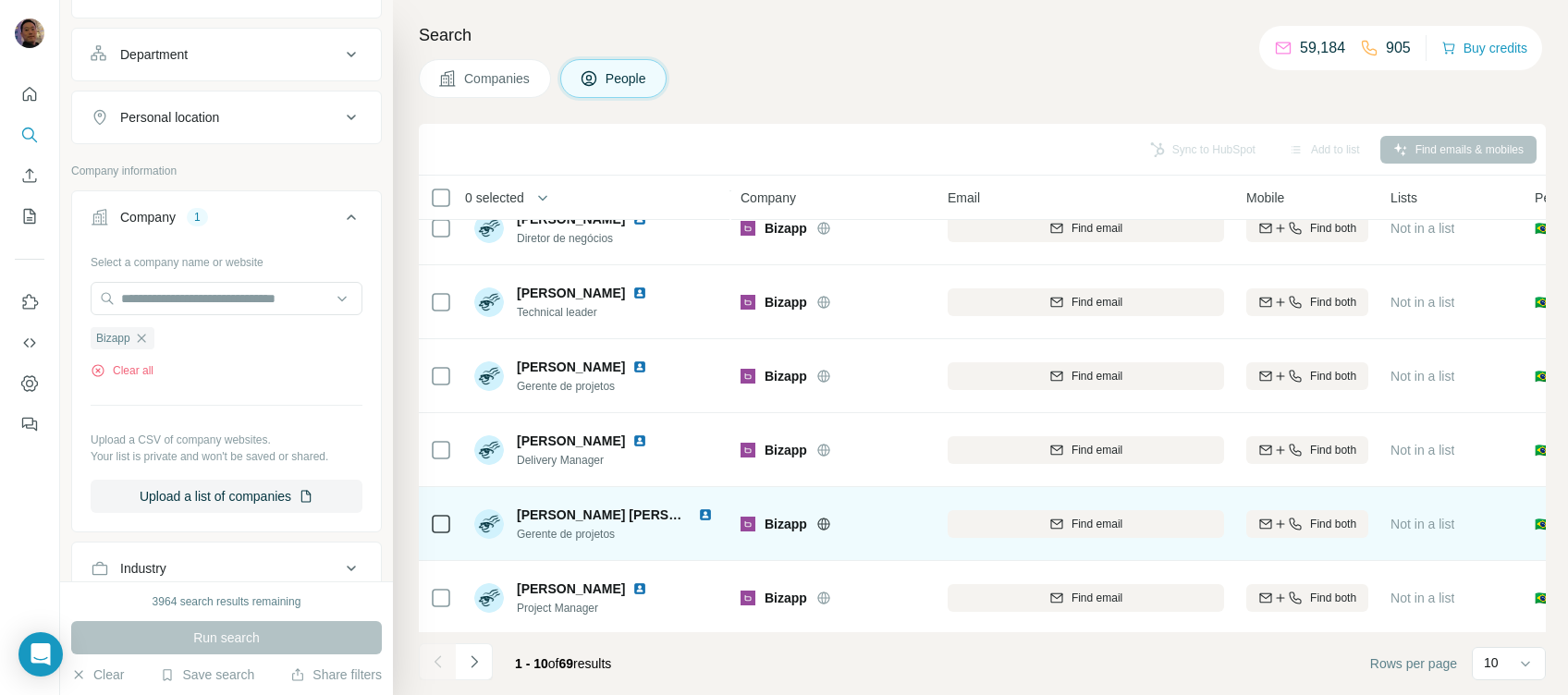
scroll to position [339, 0]
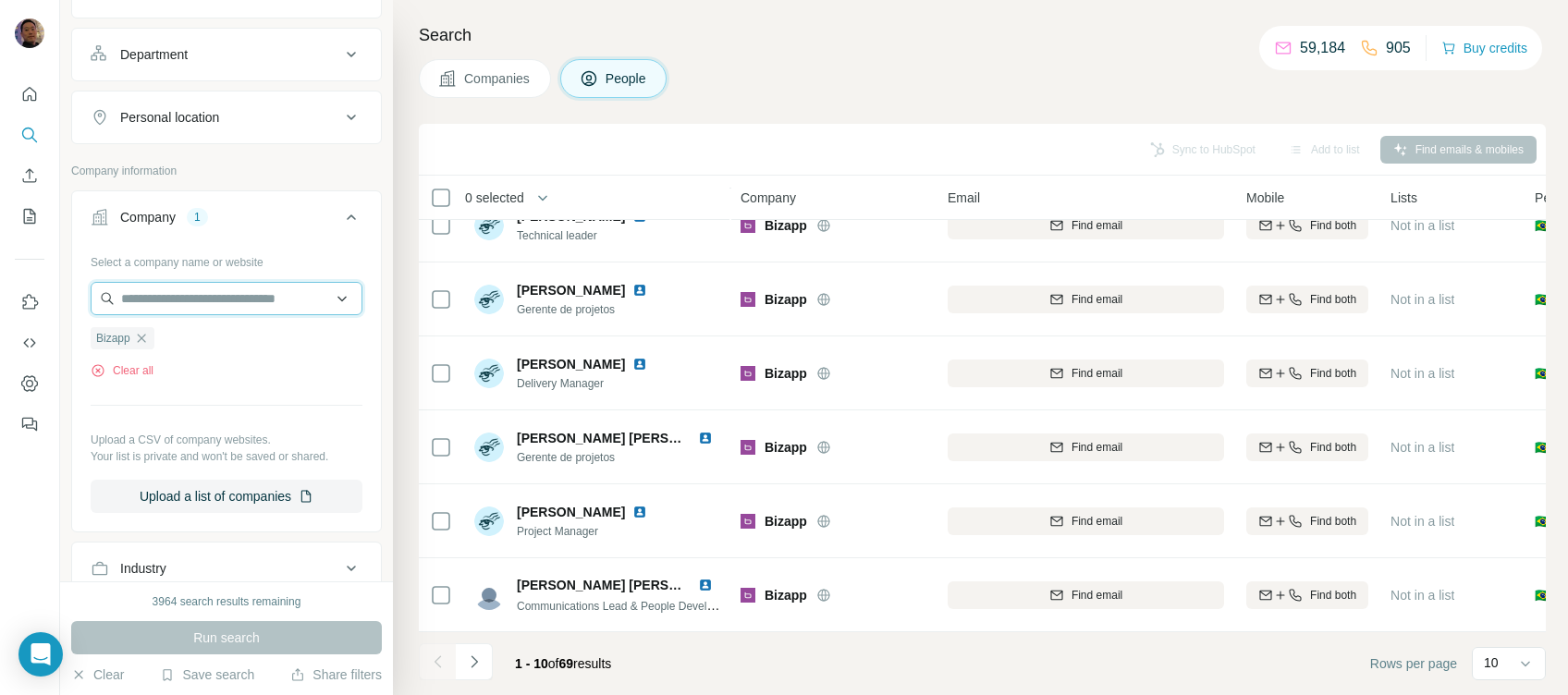
click at [214, 299] on input "text" at bounding box center [227, 299] width 272 height 34
type input "**********"
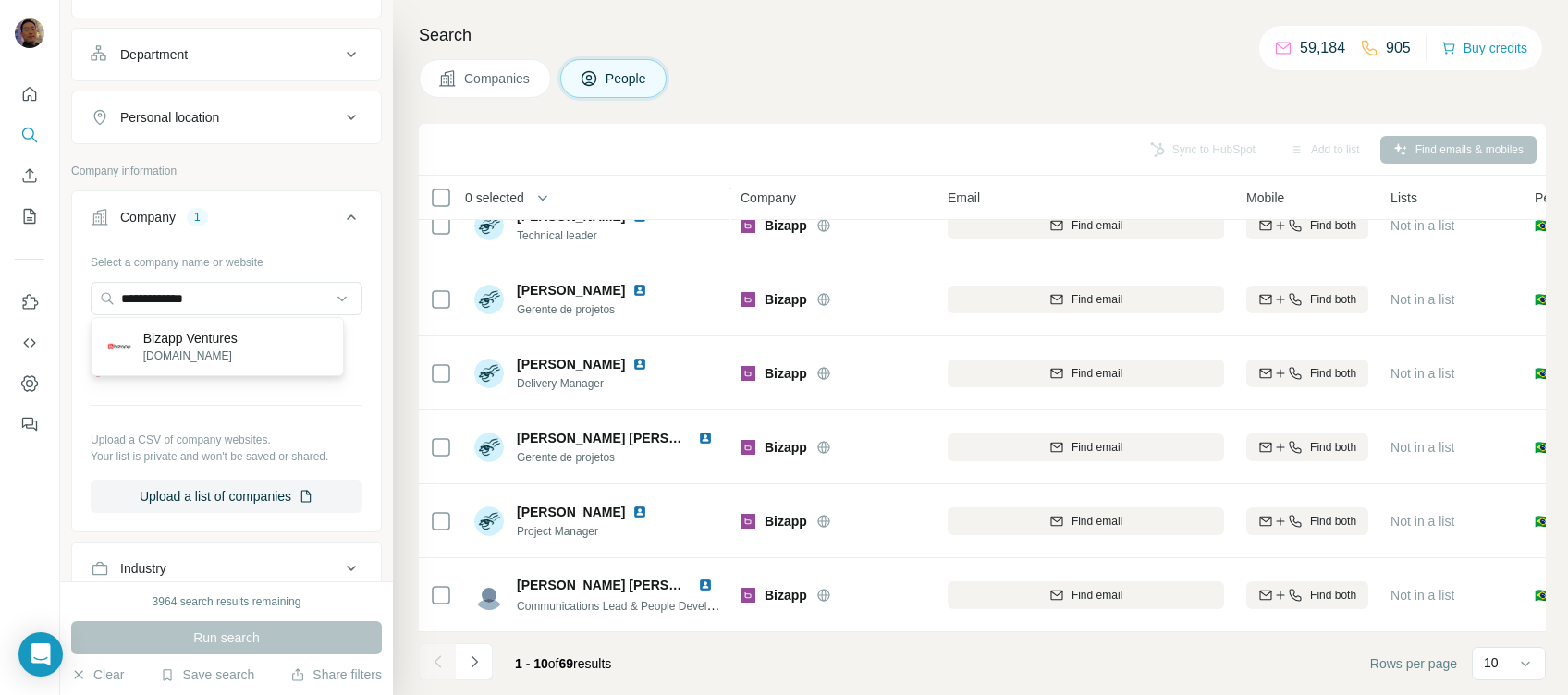
click at [194, 324] on div "Bizapp Ventures [DOMAIN_NAME]" at bounding box center [217, 346] width 244 height 50
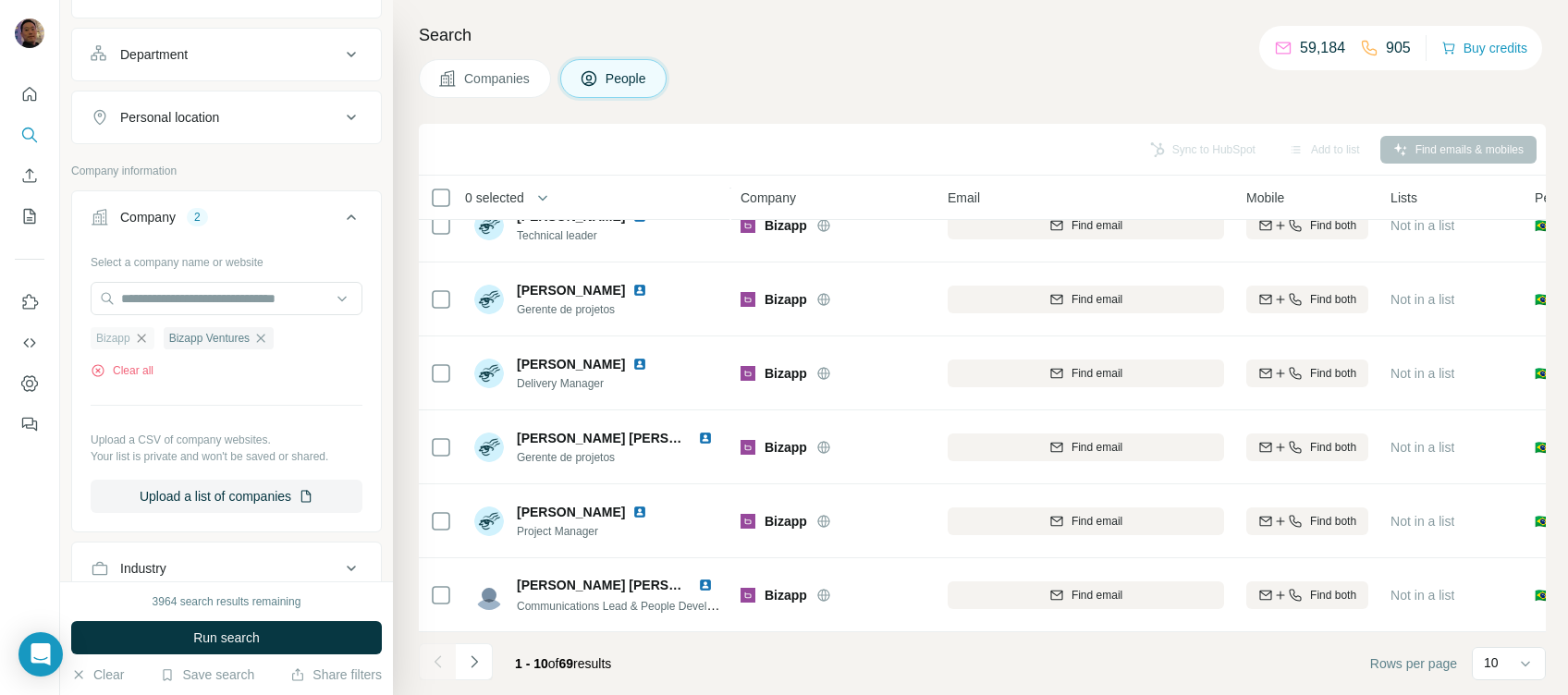
click at [145, 339] on icon "button" at bounding box center [141, 337] width 8 height 8
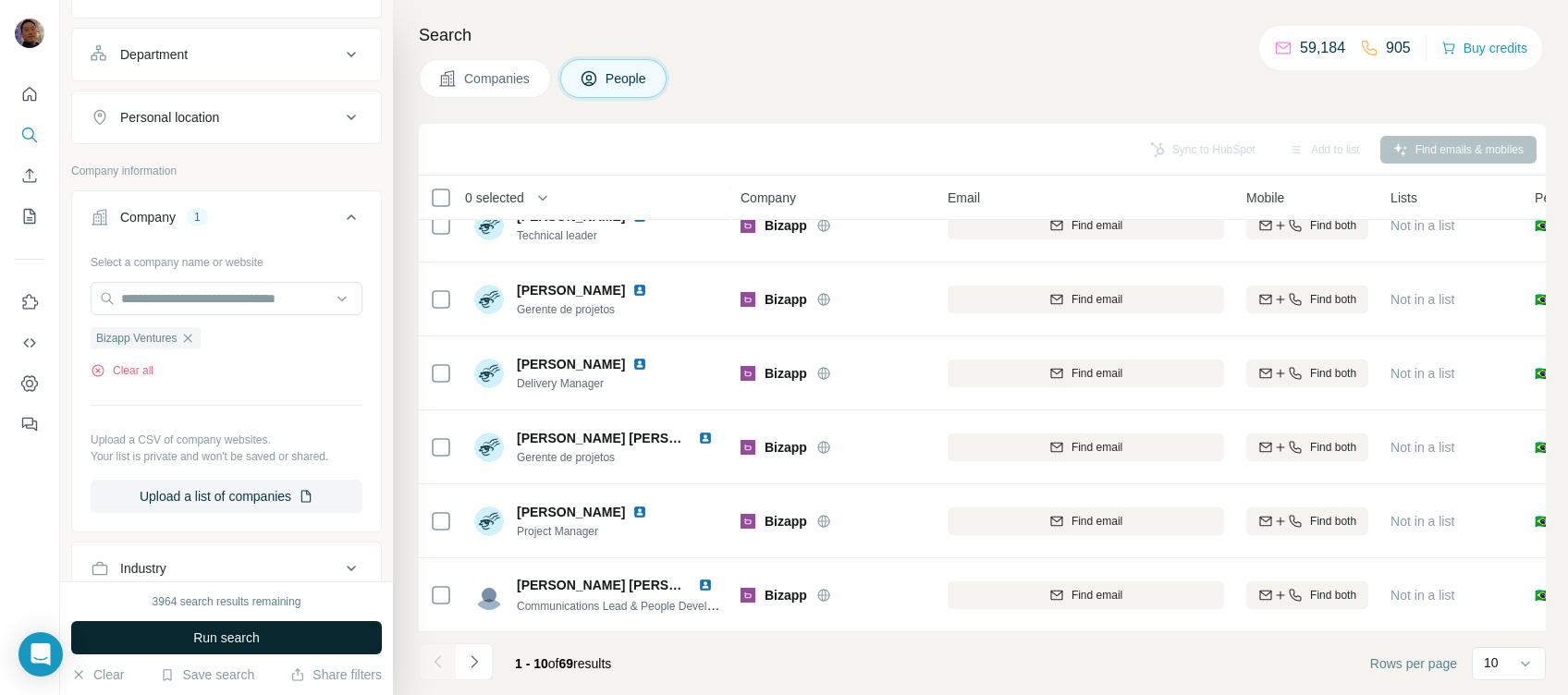
click at [284, 636] on button "Run search" at bounding box center [226, 638] width 310 height 34
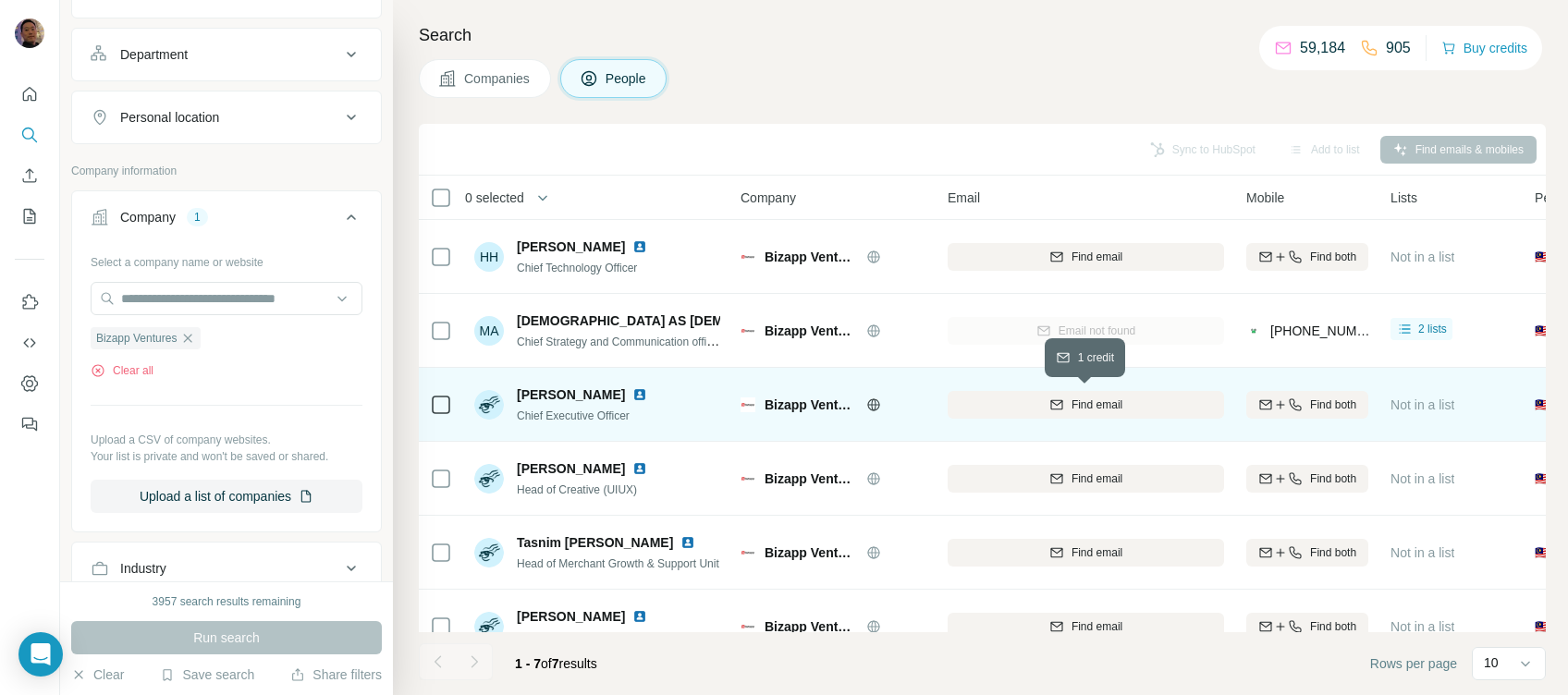
click at [1132, 403] on div "Find email" at bounding box center [1085, 405] width 276 height 17
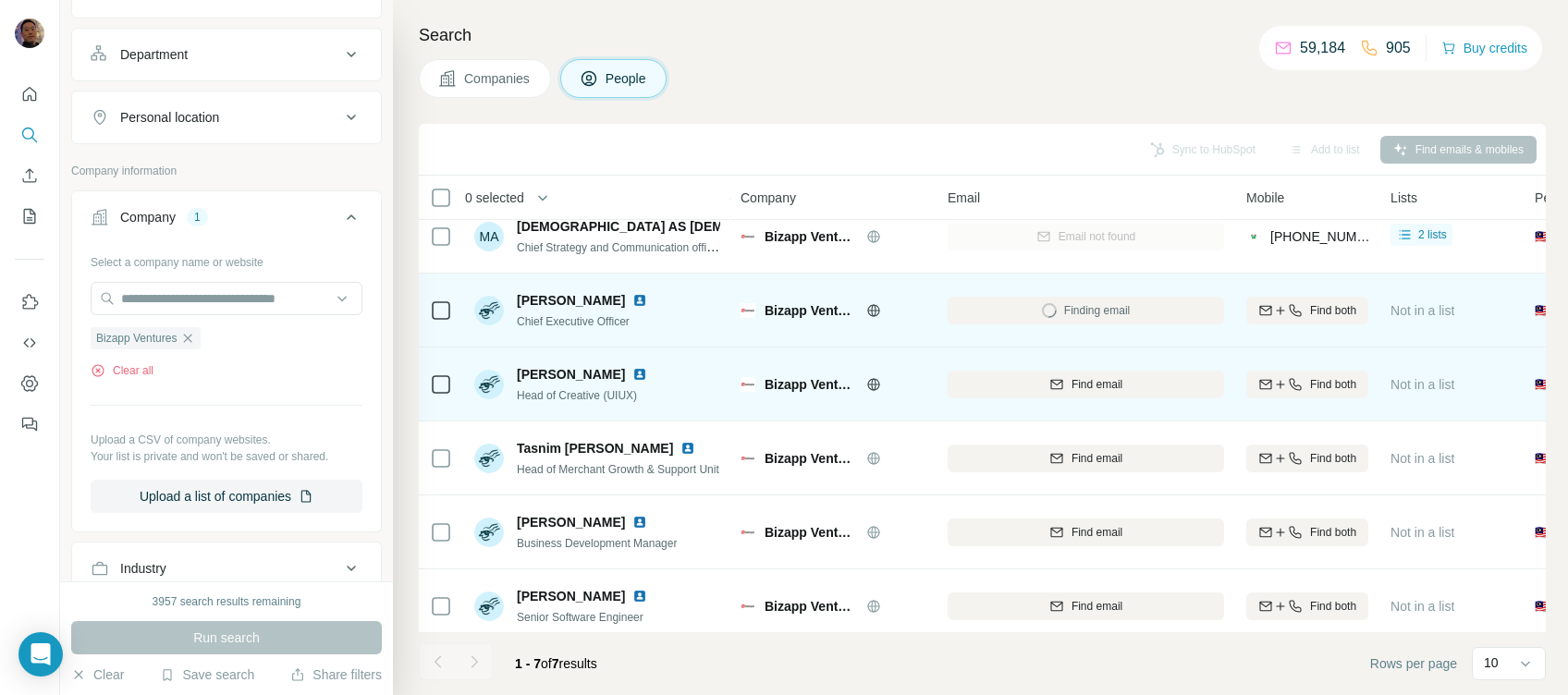
scroll to position [117, 0]
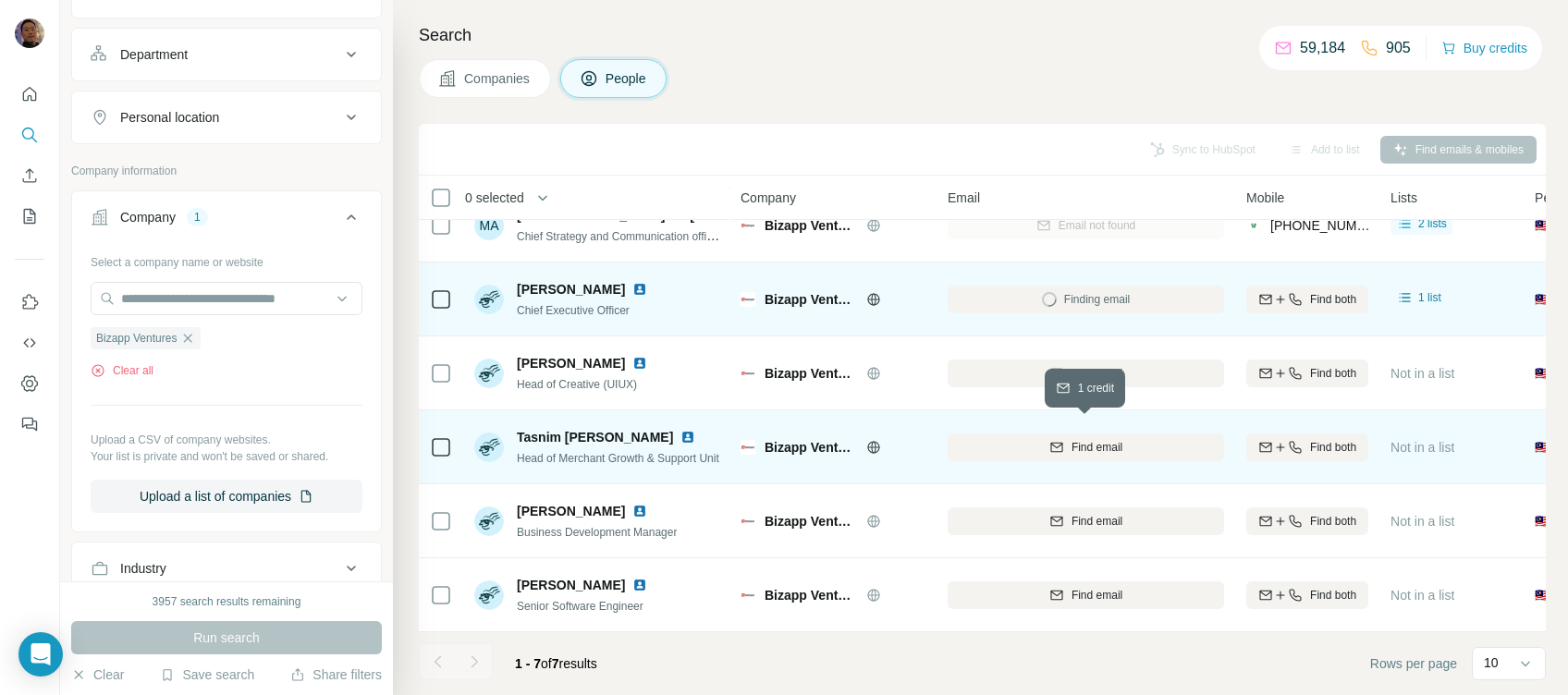
click at [1122, 438] on span "Find email" at bounding box center [1097, 447] width 51 height 17
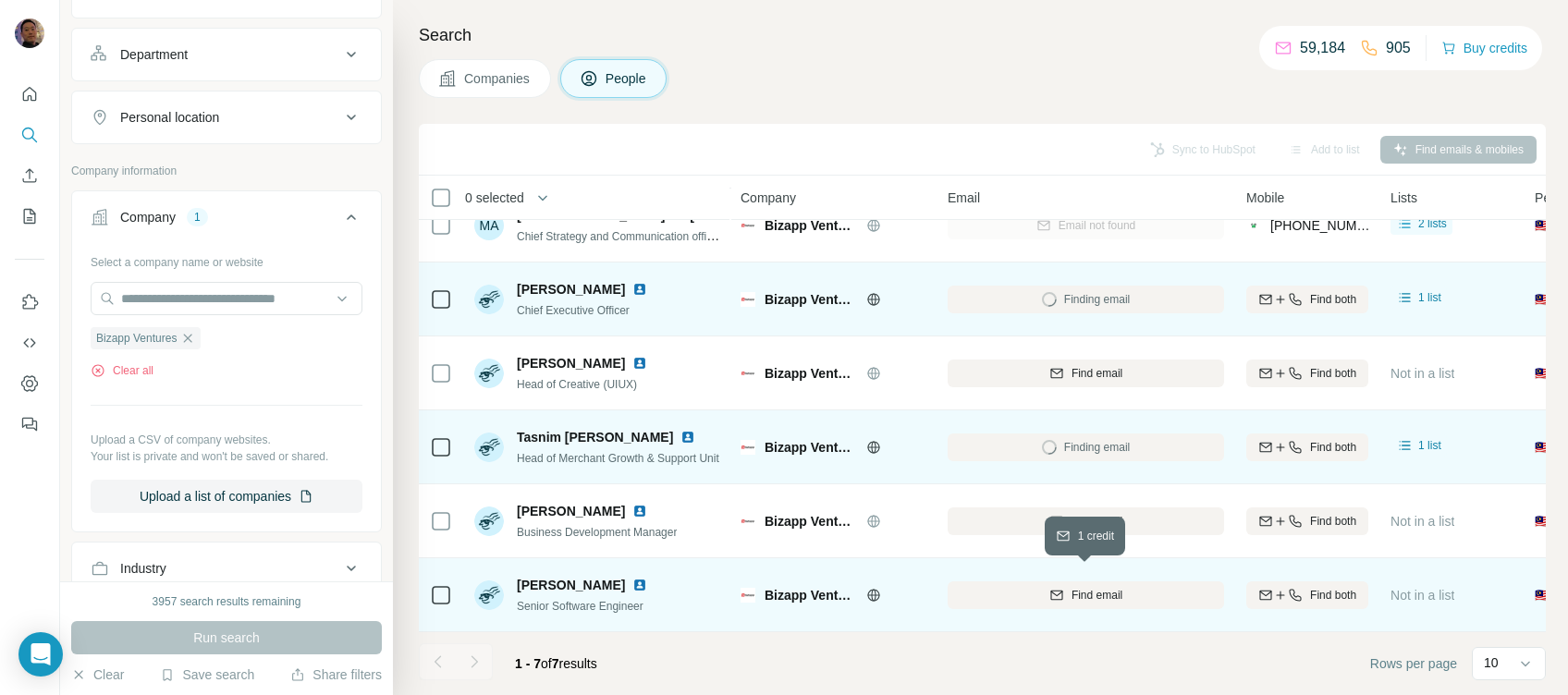
click at [1131, 586] on div "Find email" at bounding box center [1085, 595] width 276 height 17
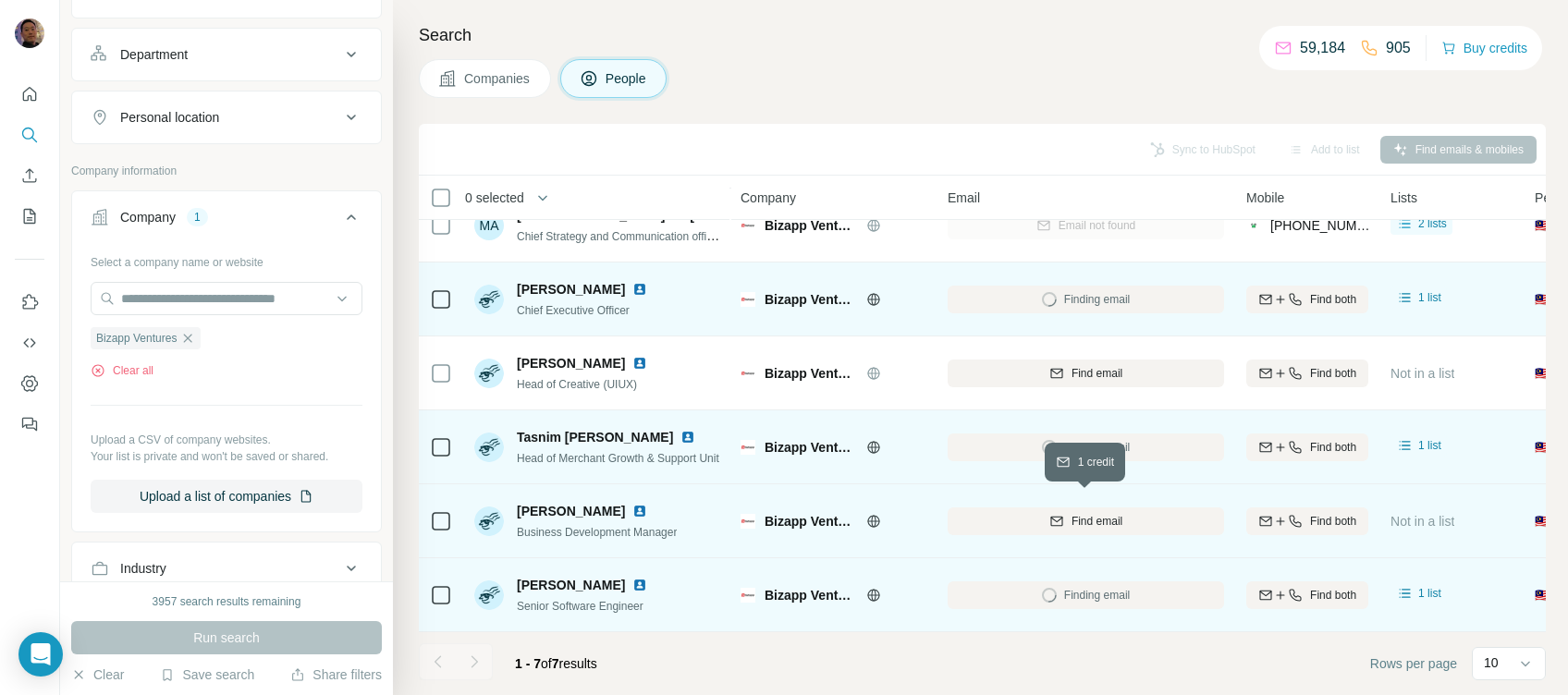
click at [1138, 512] on div "Find email" at bounding box center [1085, 521] width 276 height 17
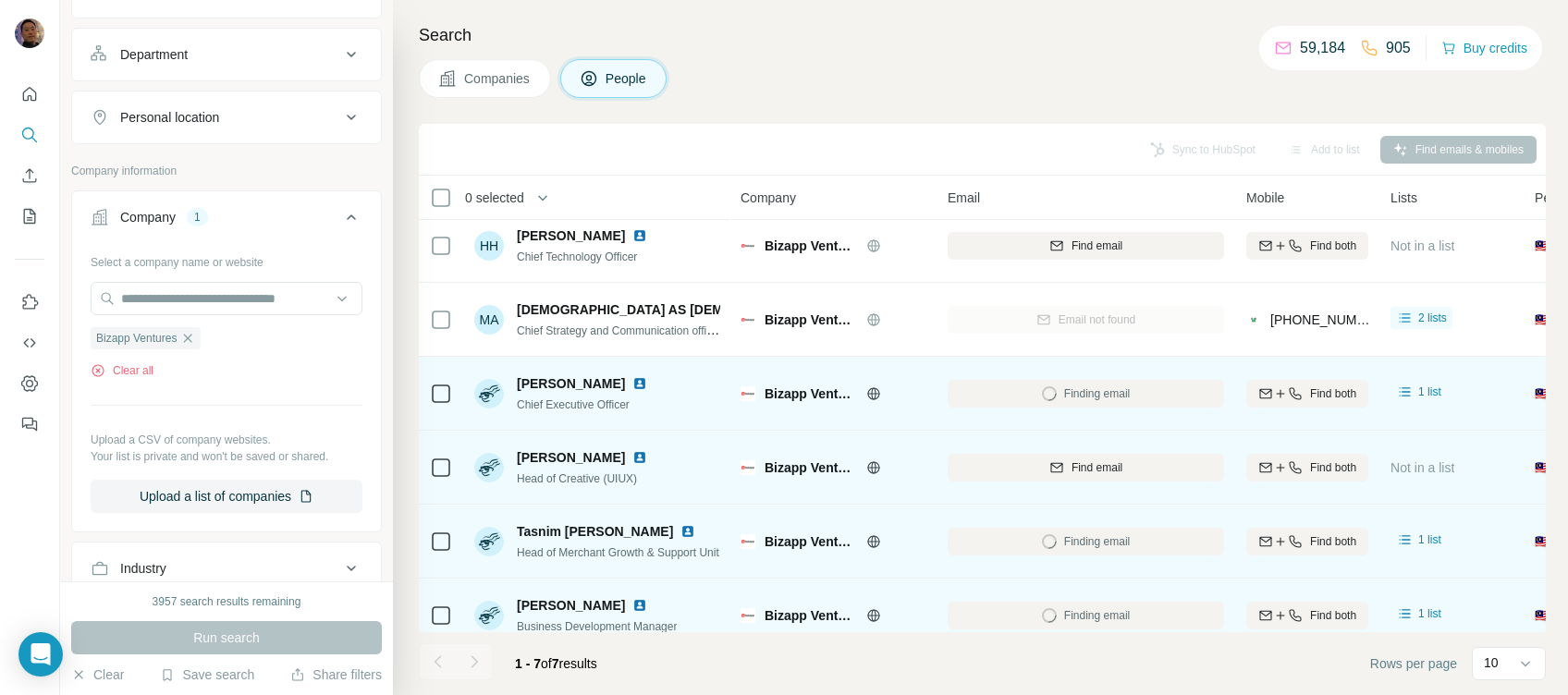
scroll to position [0, 0]
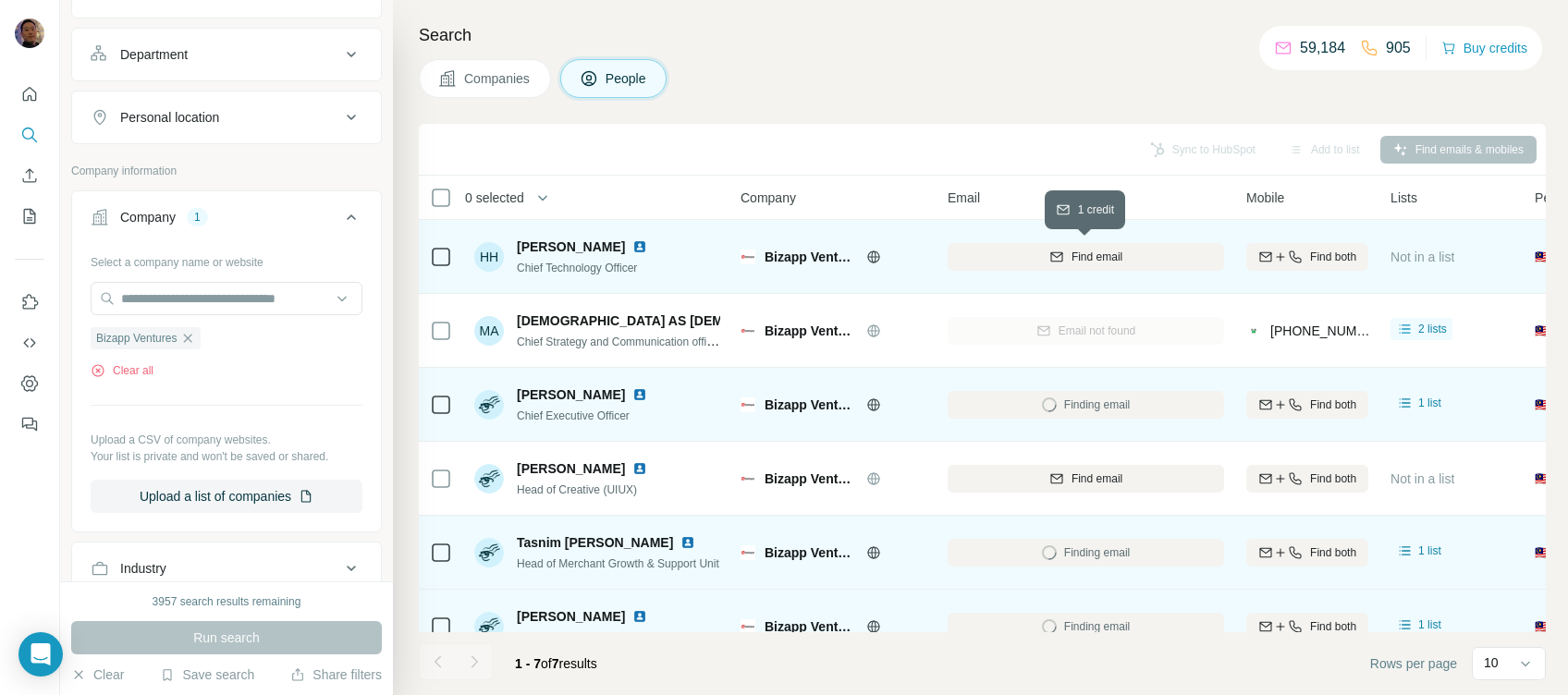
click at [1089, 260] on span "Find email" at bounding box center [1097, 257] width 51 height 17
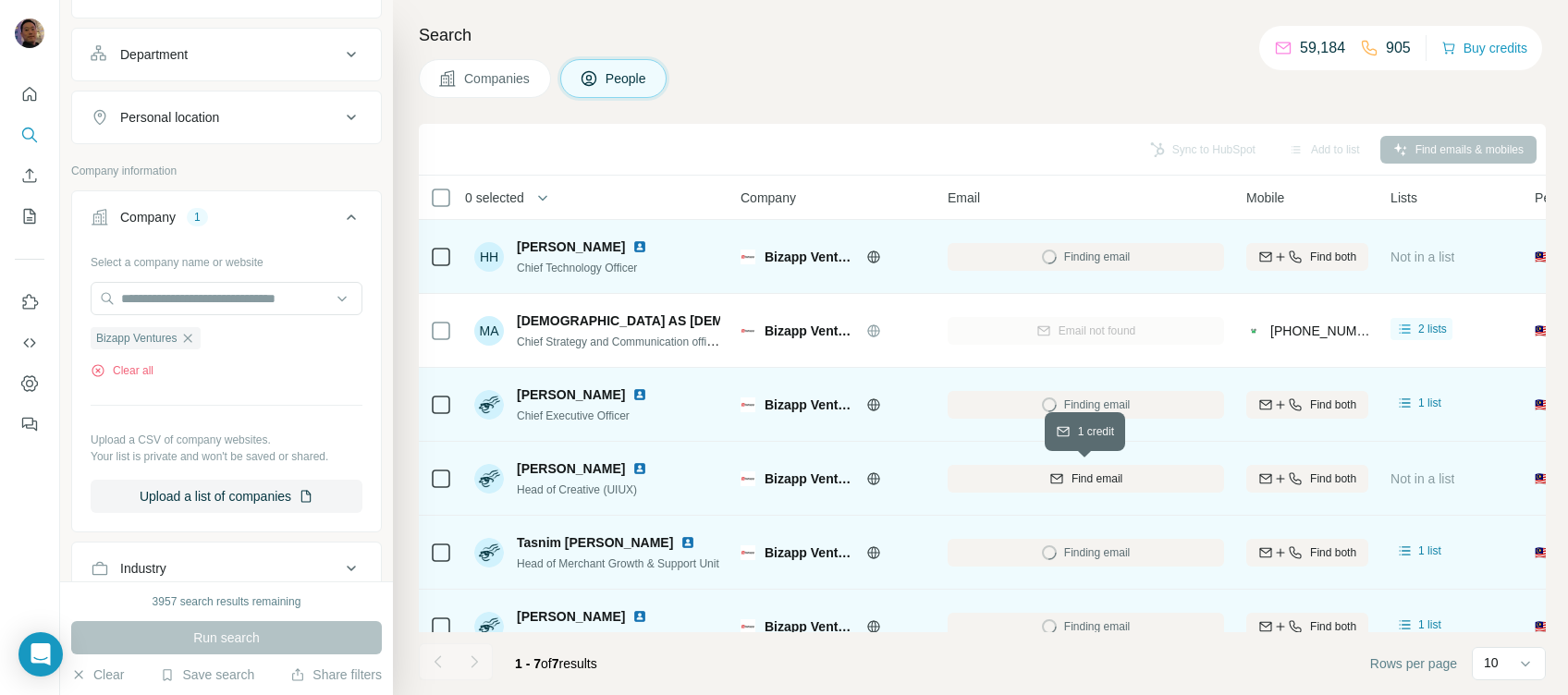
click at [1125, 484] on div "Find email" at bounding box center [1085, 479] width 276 height 17
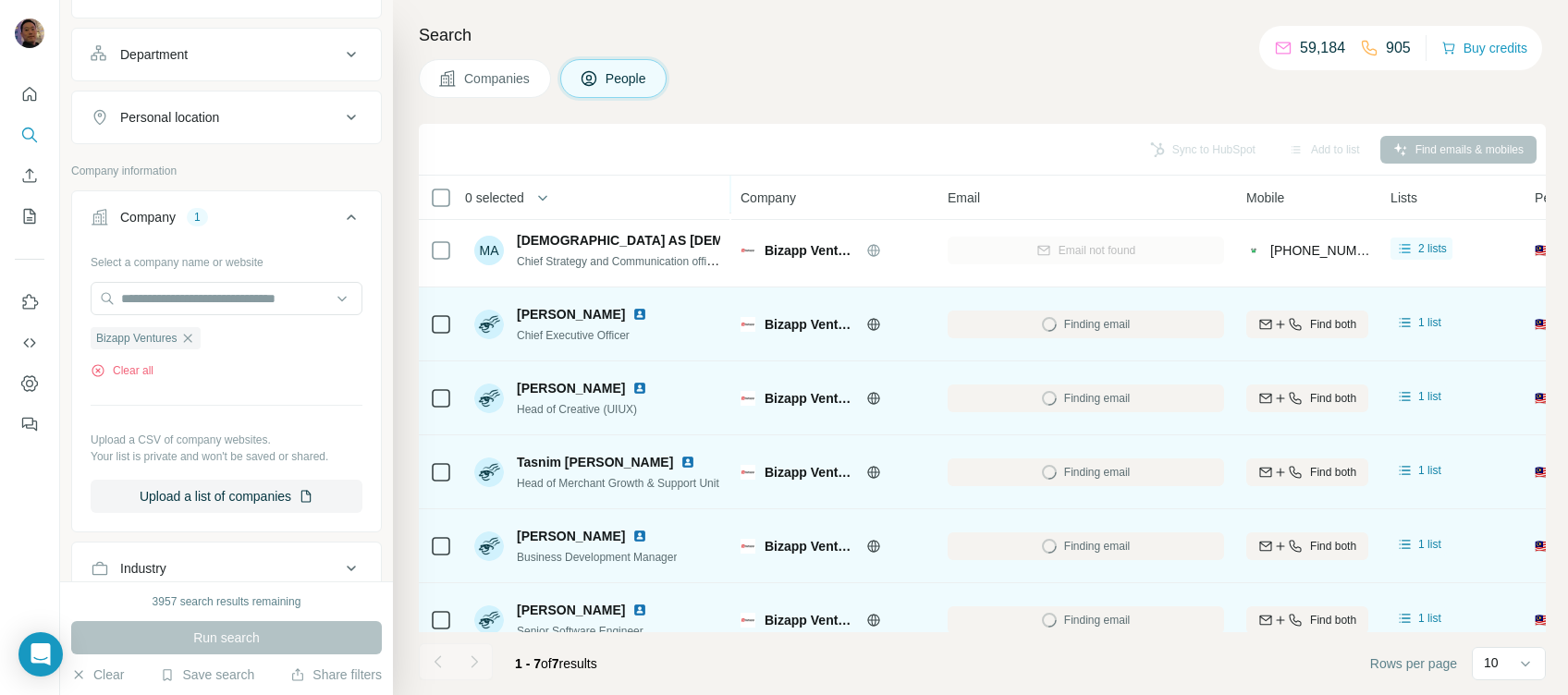
scroll to position [117, 0]
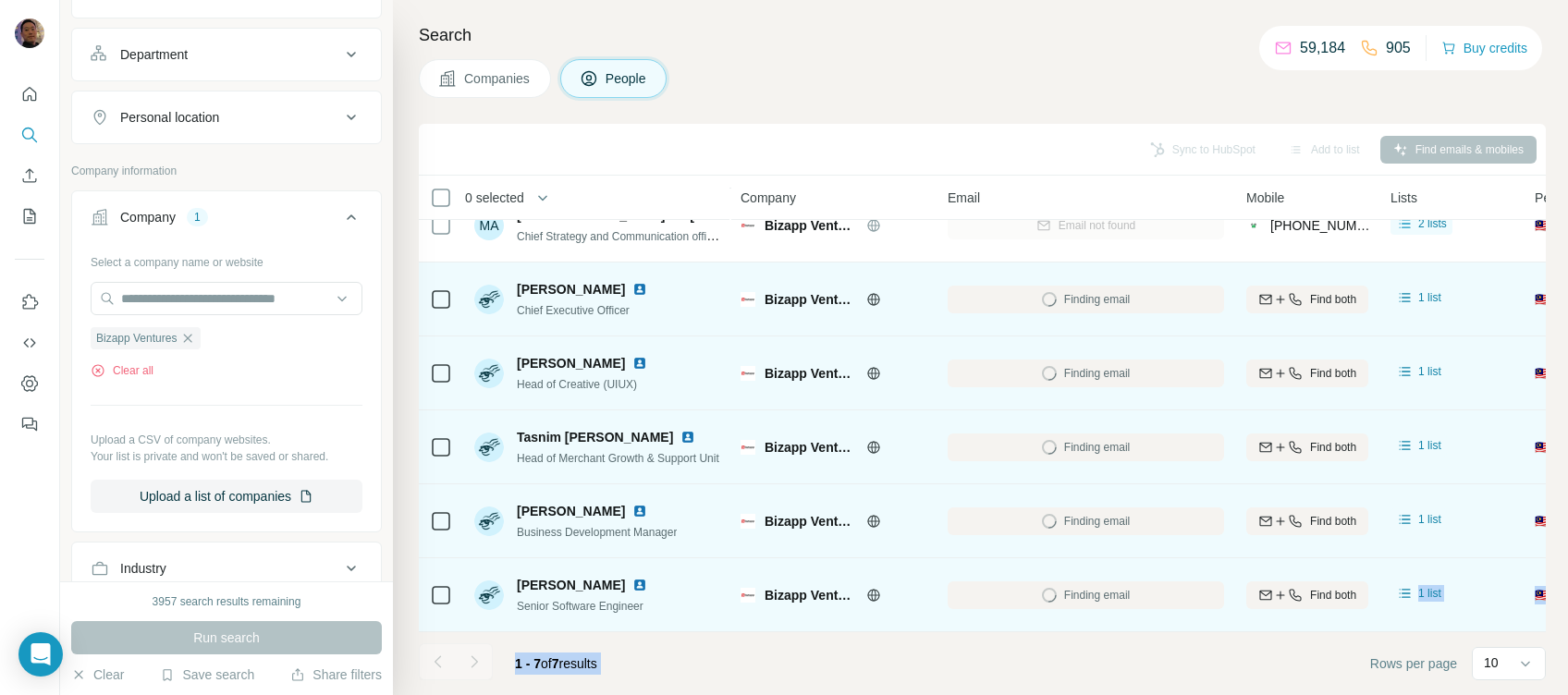
drag, startPoint x: 1093, startPoint y: 633, endPoint x: 1253, endPoint y: 628, distance: 160.1
click at [1253, 628] on div "Sync to HubSpot Add to list Find emails & mobiles 0 selected People Company Ema…" at bounding box center [982, 408] width 1127 height 570
drag, startPoint x: 1253, startPoint y: 628, endPoint x: 1155, endPoint y: 663, distance: 104.1
click at [1155, 663] on footer "1 - 7 of 7 results Rows per page 10" at bounding box center [982, 663] width 1127 height 63
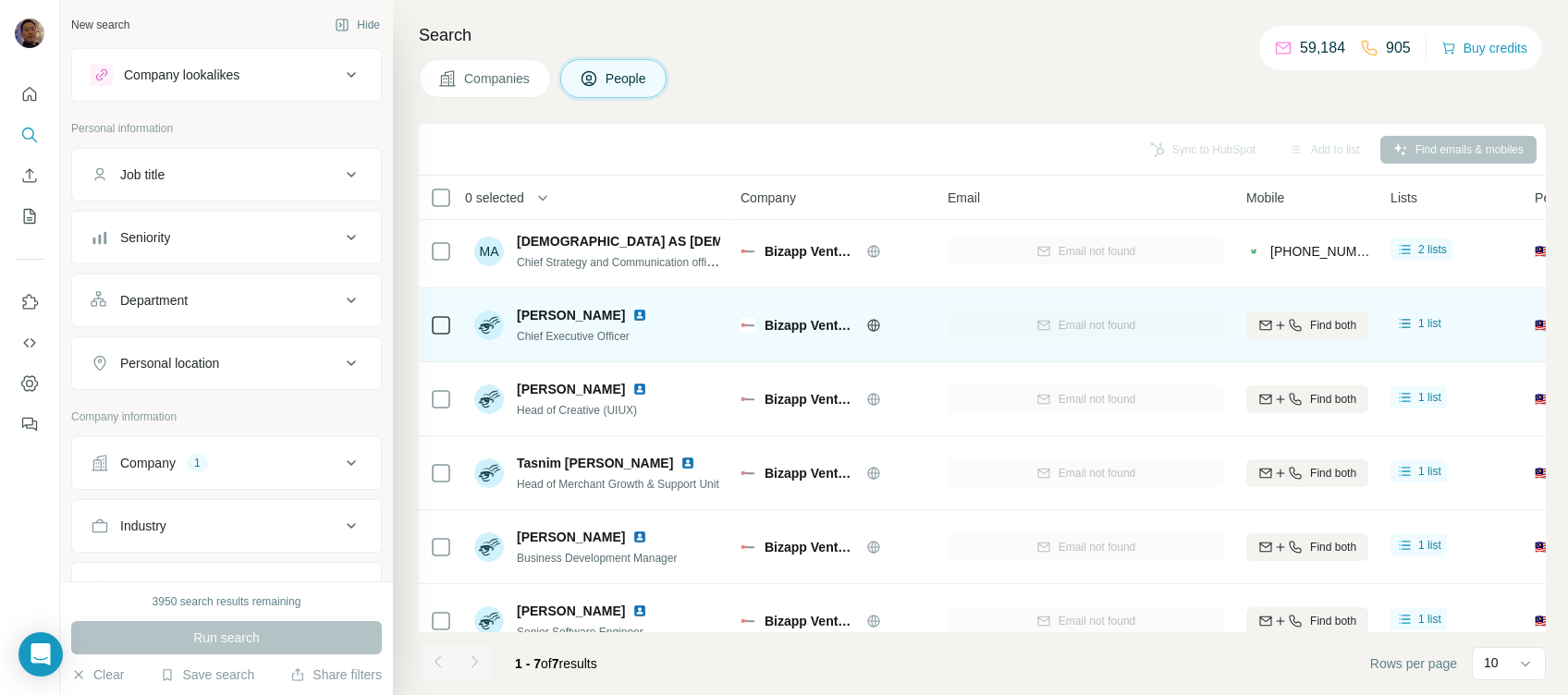
scroll to position [117, 0]
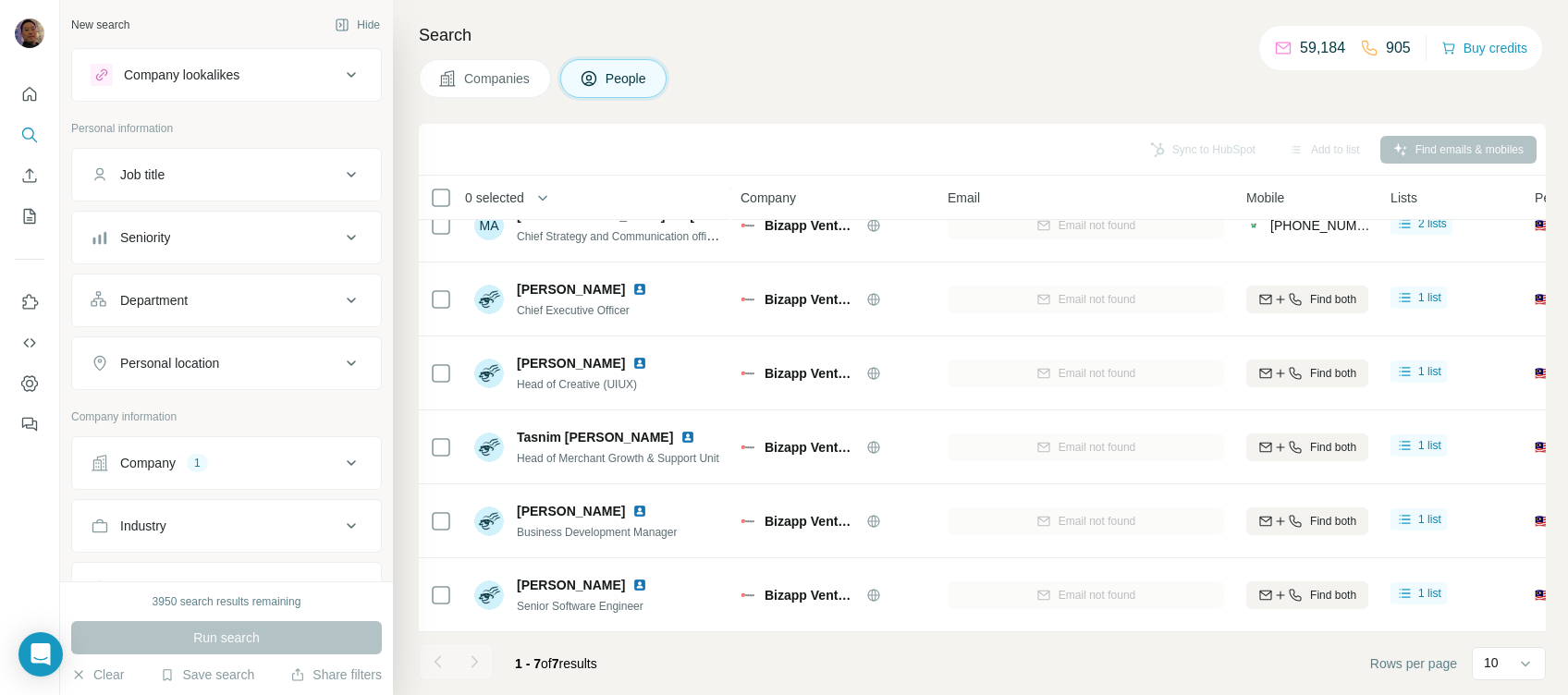
click at [309, 466] on div "Company 1" at bounding box center [216, 463] width 249 height 19
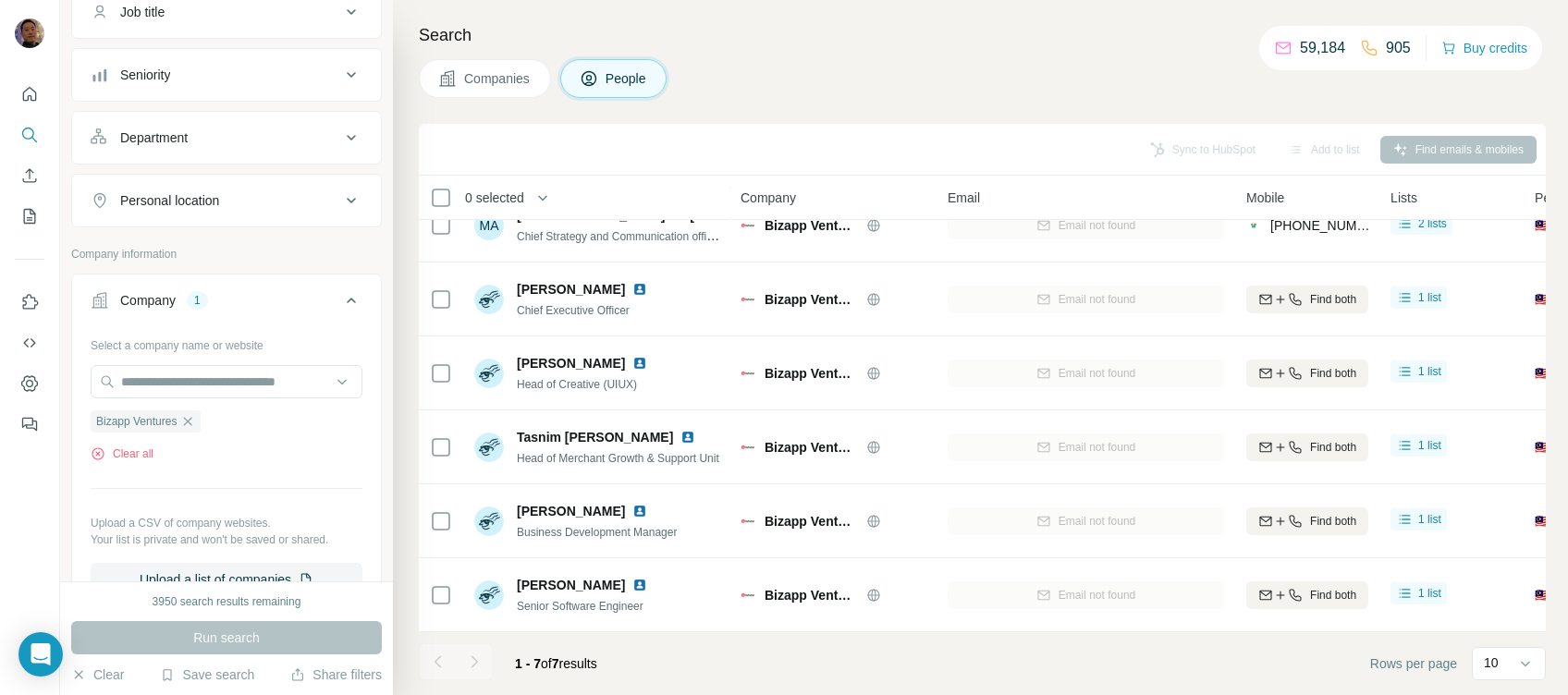
scroll to position [245, 0]
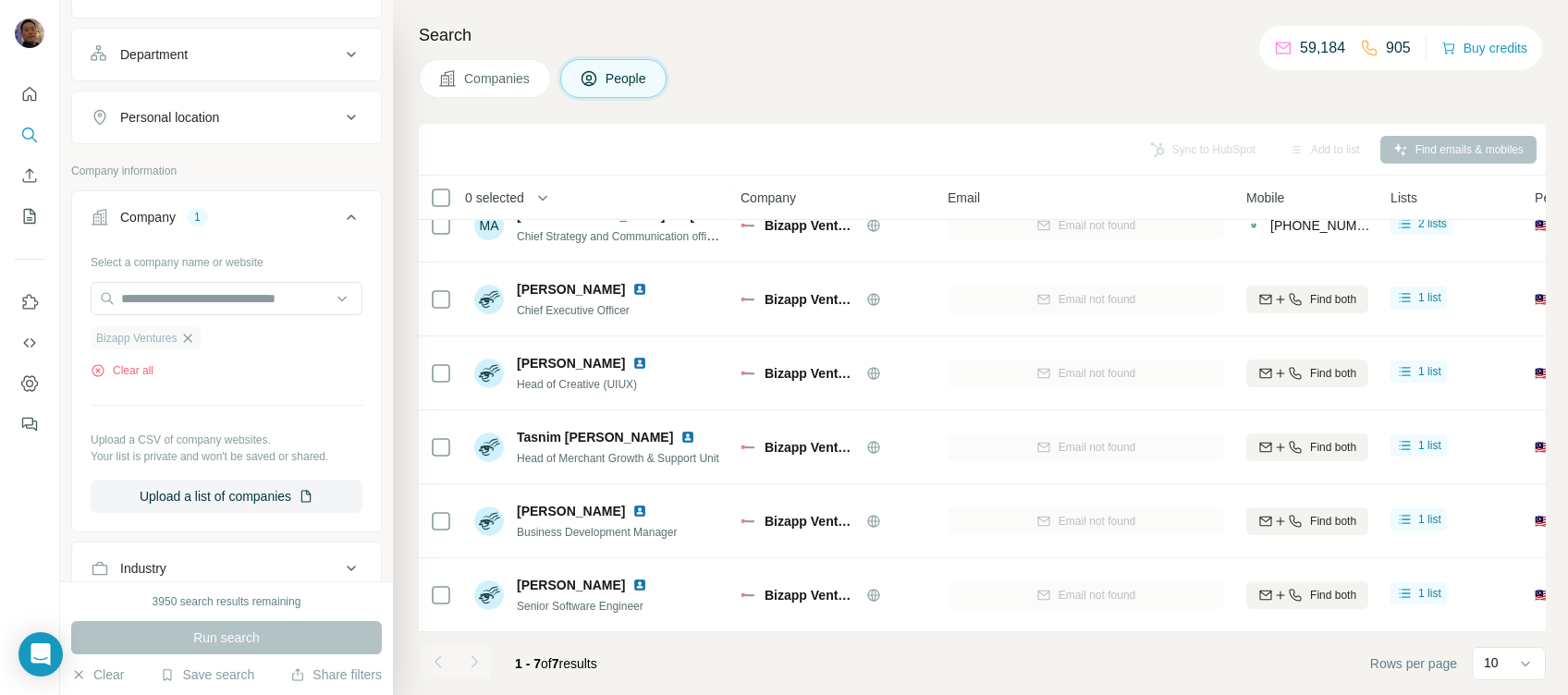
click at [195, 336] on icon "button" at bounding box center [187, 338] width 15 height 15
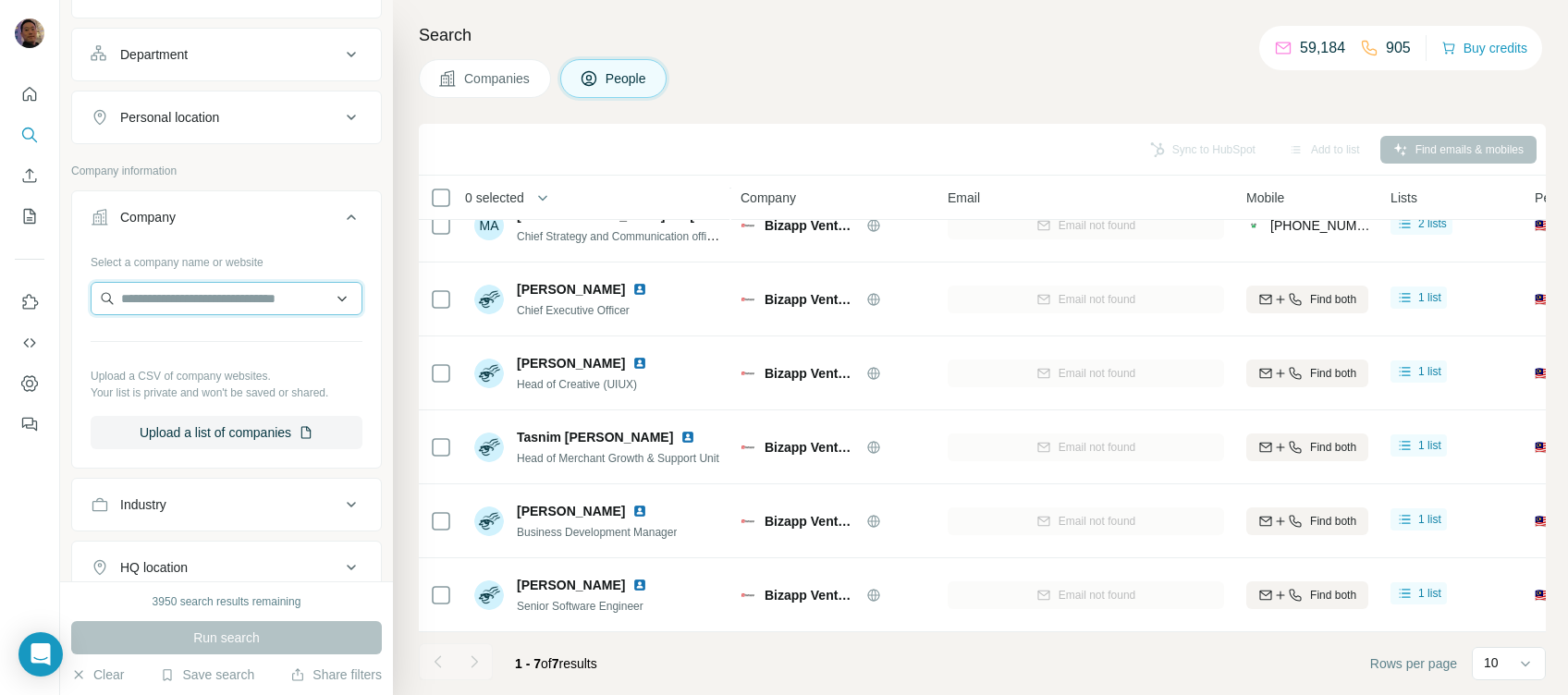
click at [202, 299] on input "text" at bounding box center [227, 299] width 272 height 34
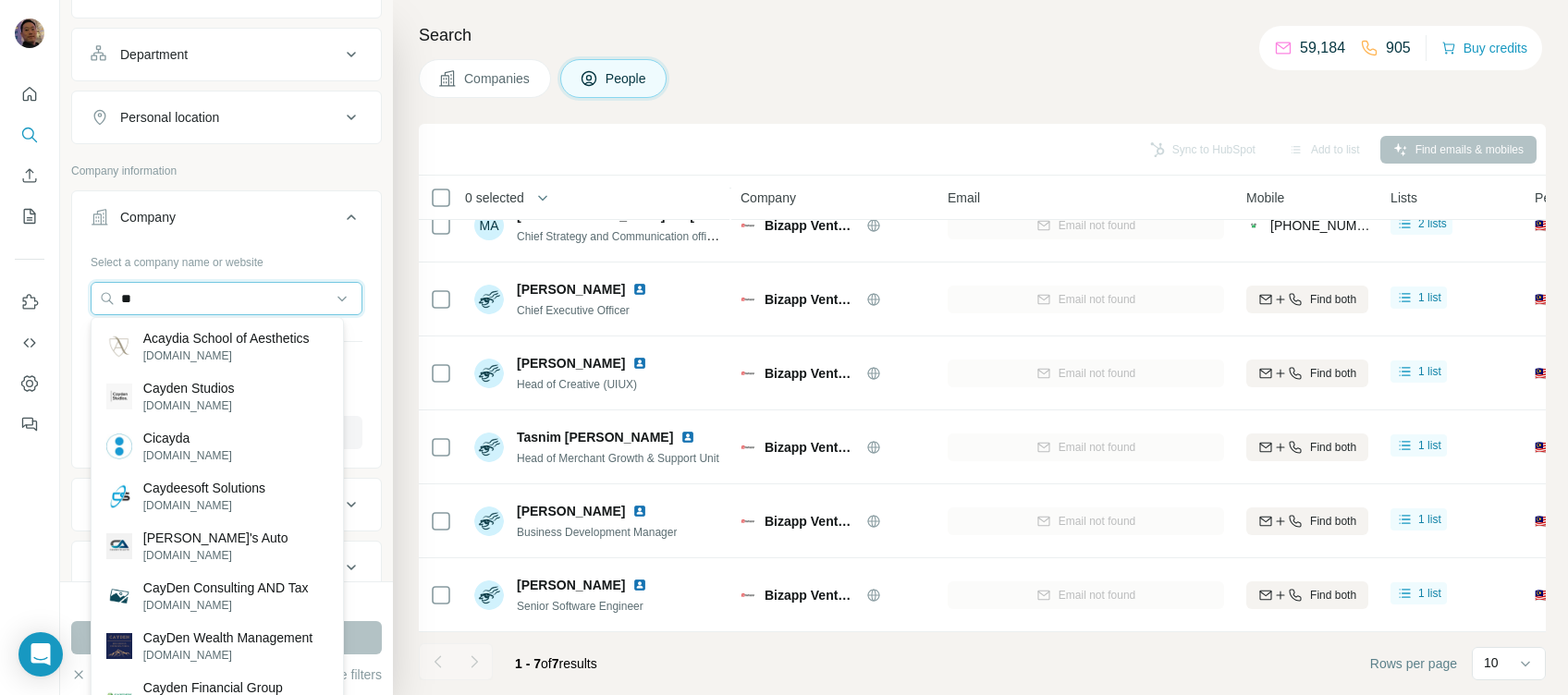
type input "*"
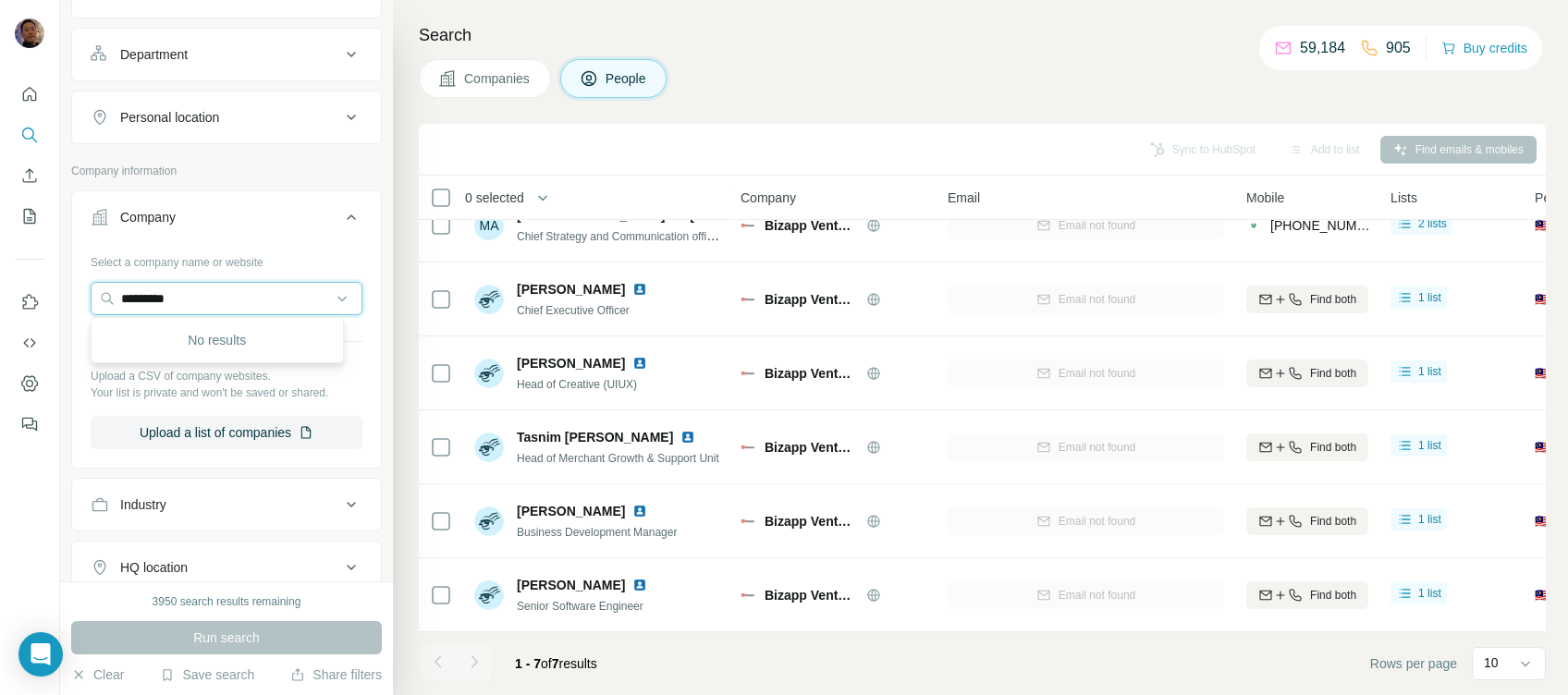
drag, startPoint x: 225, startPoint y: 295, endPoint x: 44, endPoint y: 274, distance: 182.2
click at [44, 274] on div "New search Hide Company lookalikes Personal information Job title Seniority Dep…" at bounding box center [784, 348] width 1568 height 695
type input "**********"
